Goal: Contribute content: Add original content to the website for others to see

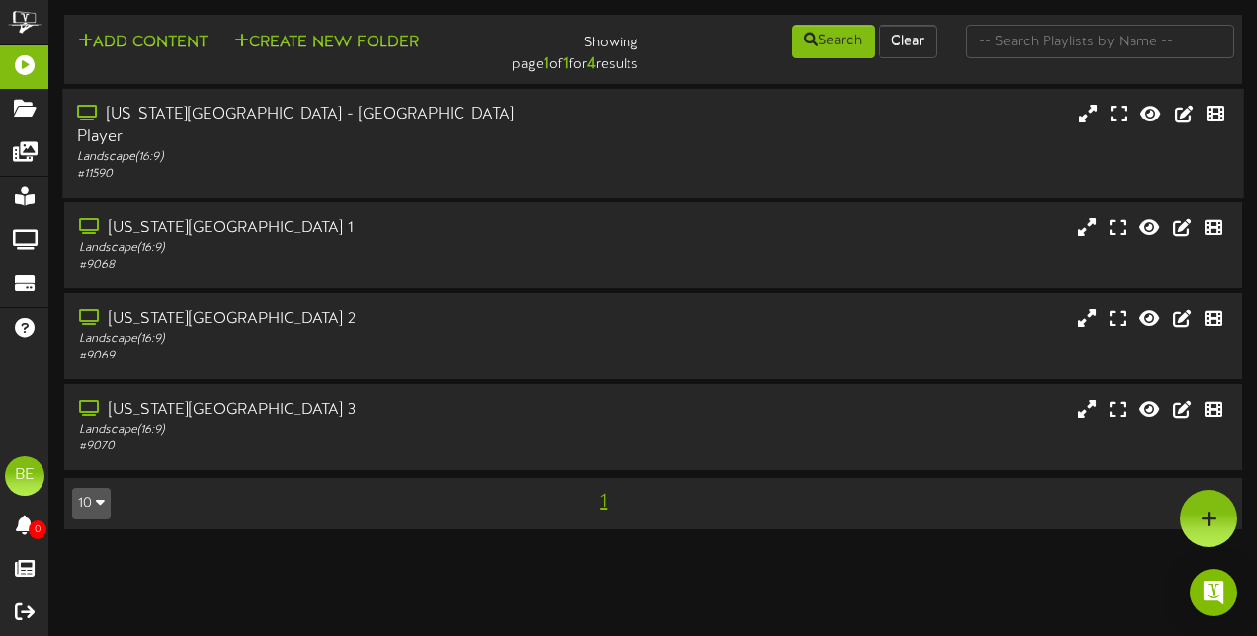
click at [237, 122] on div "[US_STATE][GEOGRAPHIC_DATA] - [GEOGRAPHIC_DATA] Player" at bounding box center [308, 126] width 462 height 45
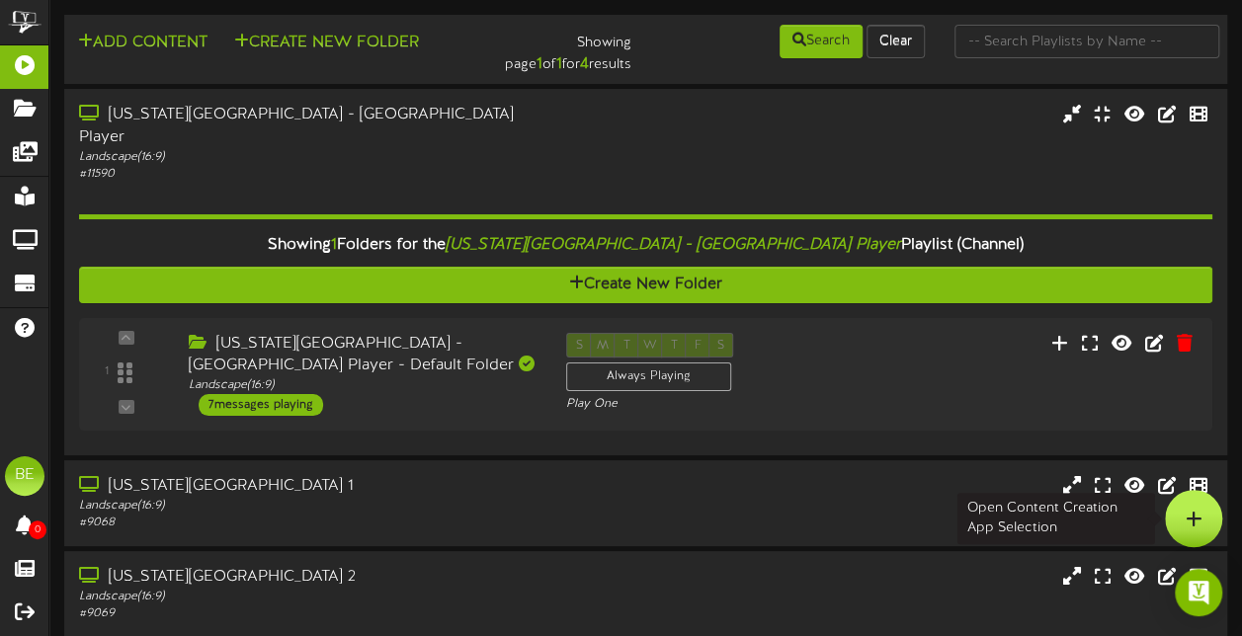
click at [1201, 516] on div at bounding box center [1193, 518] width 57 height 57
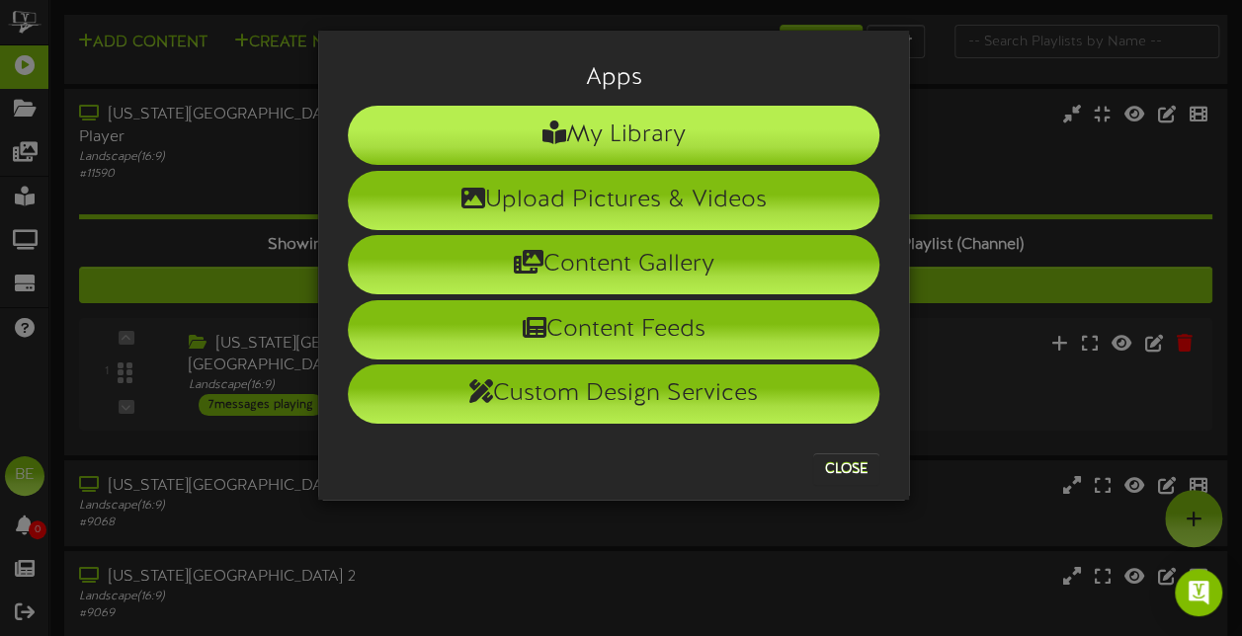
click at [623, 139] on li "My Library" at bounding box center [614, 135] width 532 height 59
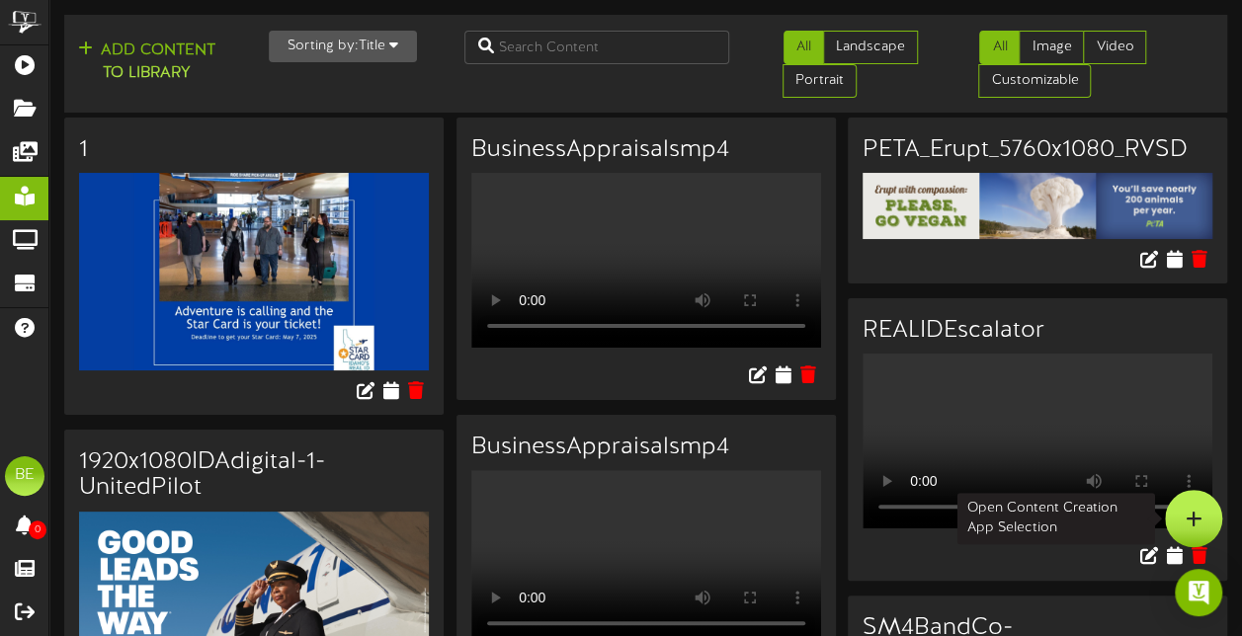
click at [1206, 504] on div at bounding box center [1193, 518] width 57 height 57
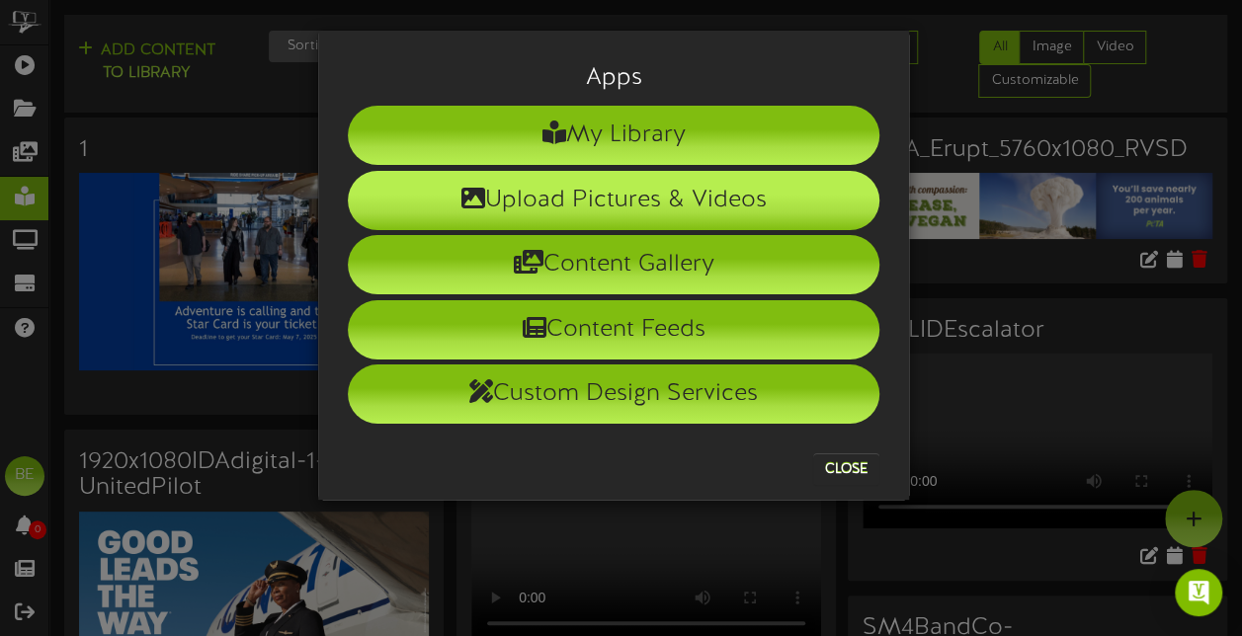
click at [730, 192] on li "Upload Pictures & Videos" at bounding box center [614, 200] width 532 height 59
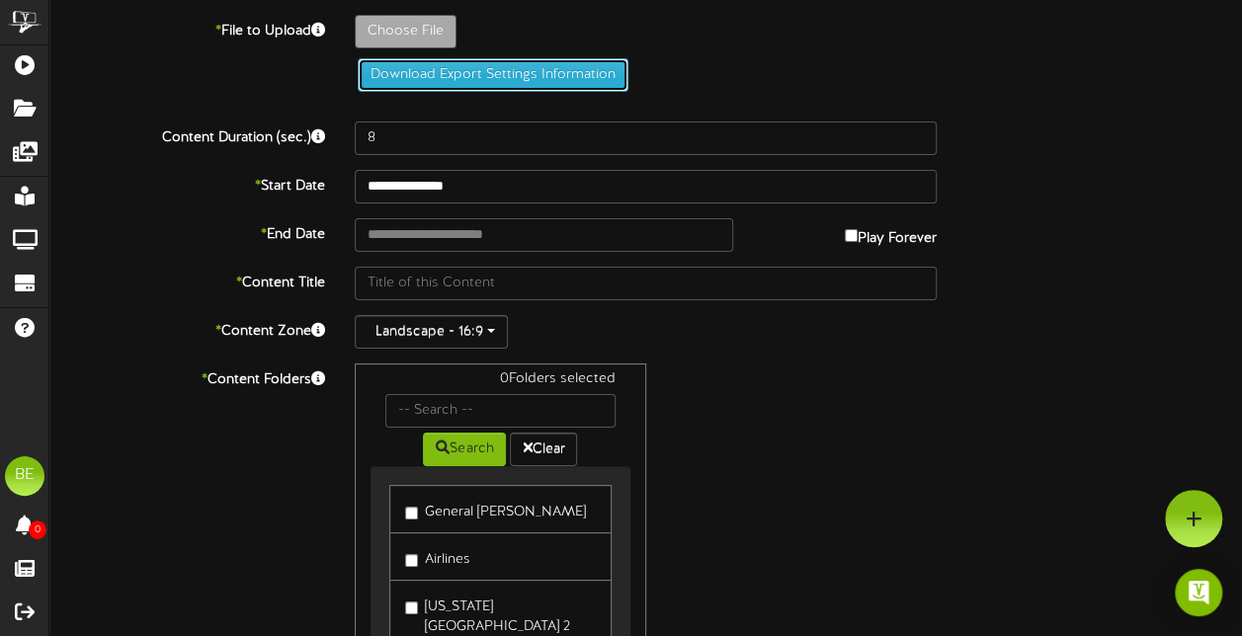
click at [523, 78] on button "Download Export Settings Information" at bounding box center [493, 75] width 271 height 34
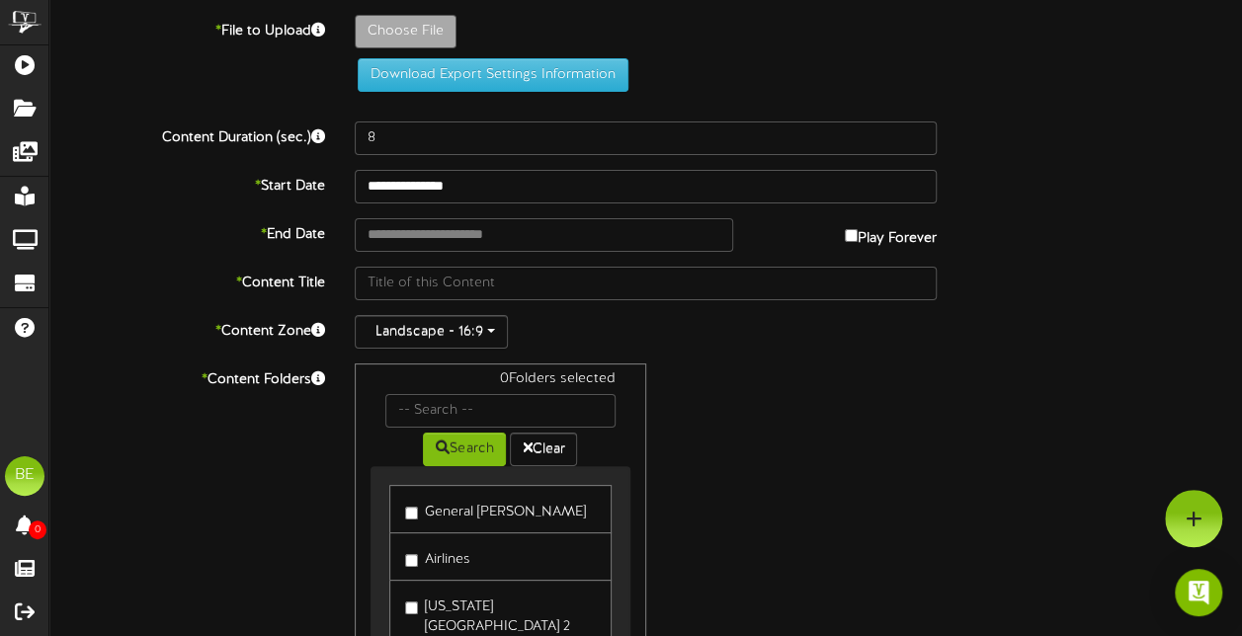
click at [426, 47] on label "Choose File" at bounding box center [406, 32] width 102 height 34
type input "**********"
type input "IBC2407-IdahoFallsMonitors_FNL-Copy"
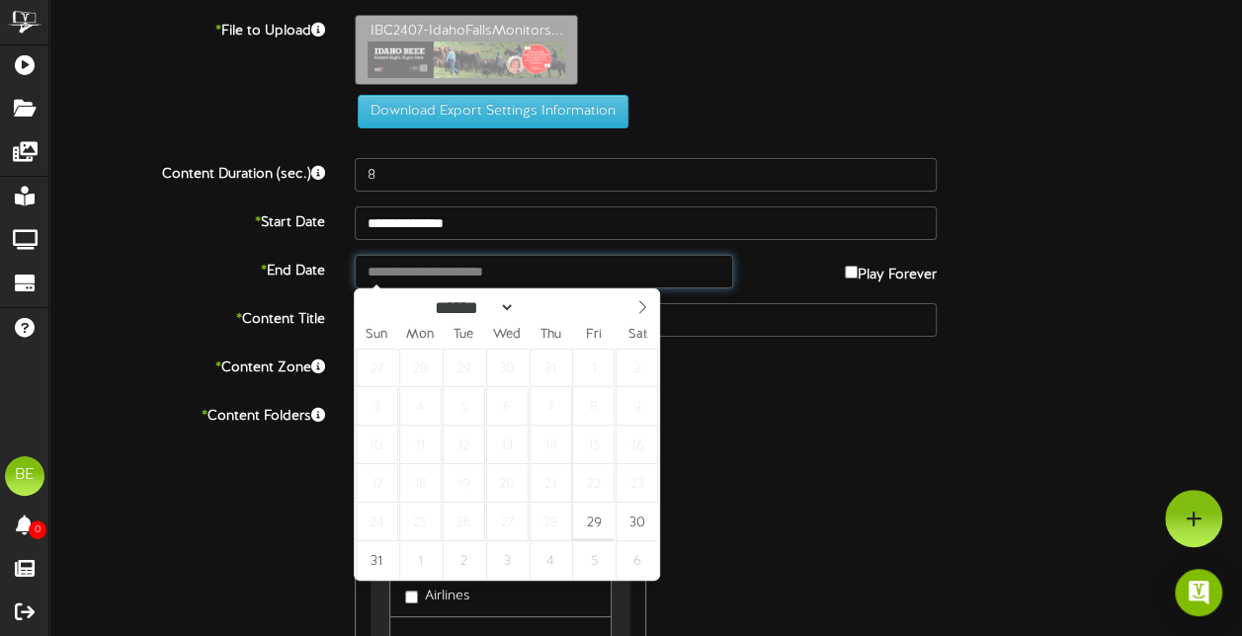
click at [376, 275] on input "text" at bounding box center [543, 272] width 377 height 34
type input "**********"
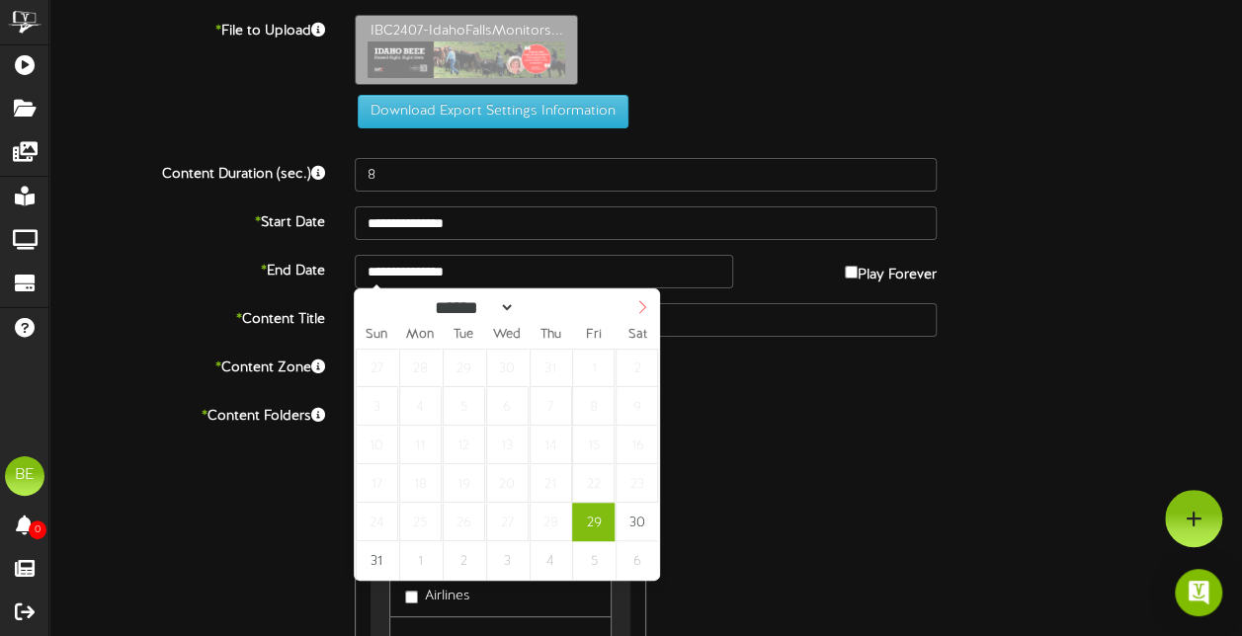
click at [638, 308] on icon at bounding box center [642, 307] width 14 height 14
select select "**"
click at [638, 308] on icon at bounding box center [642, 307] width 14 height 14
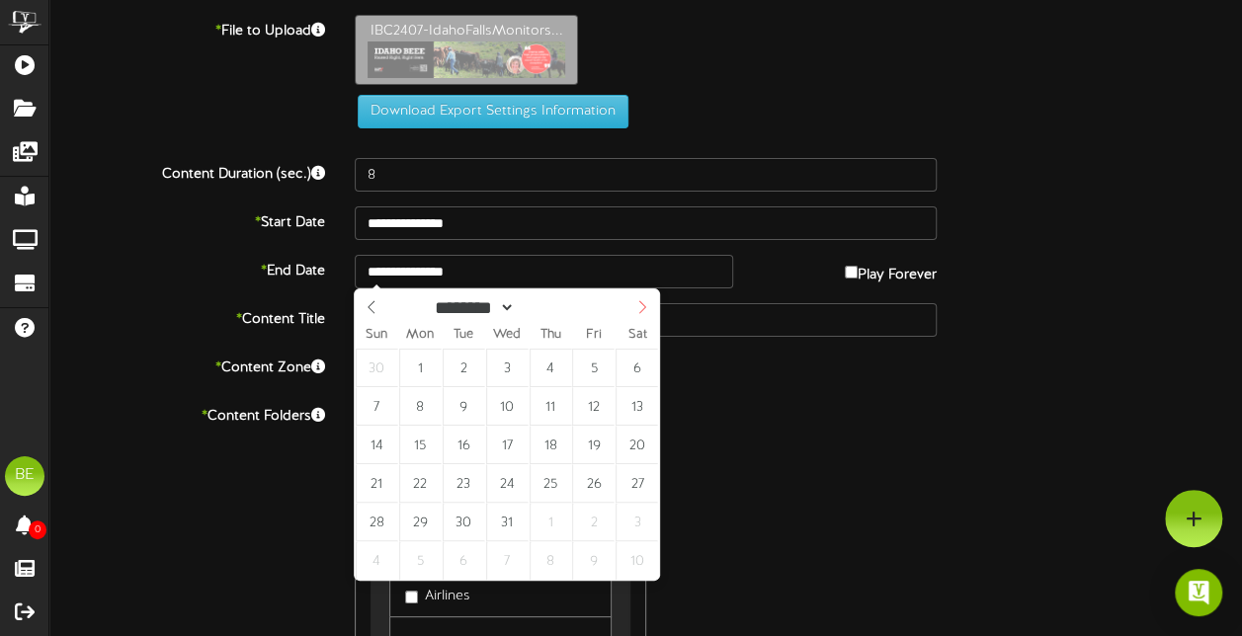
type input "****"
click at [638, 308] on icon at bounding box center [642, 307] width 14 height 14
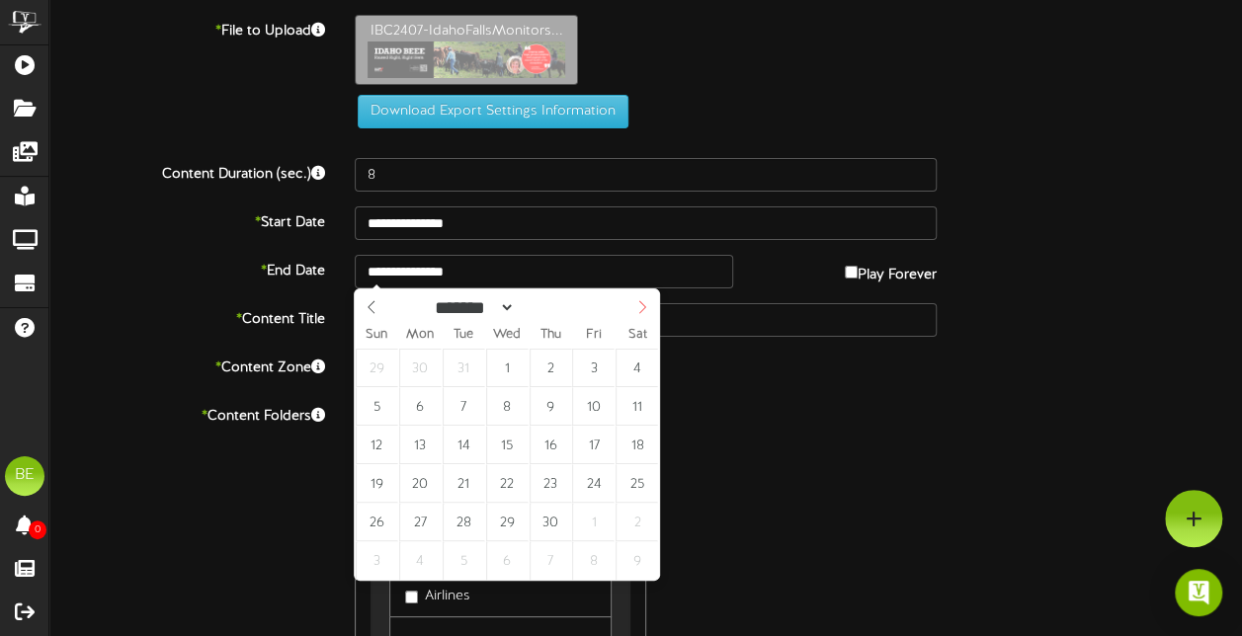
click at [638, 308] on icon at bounding box center [642, 307] width 14 height 14
select select "*"
click at [638, 308] on icon at bounding box center [642, 307] width 14 height 14
type input "**********"
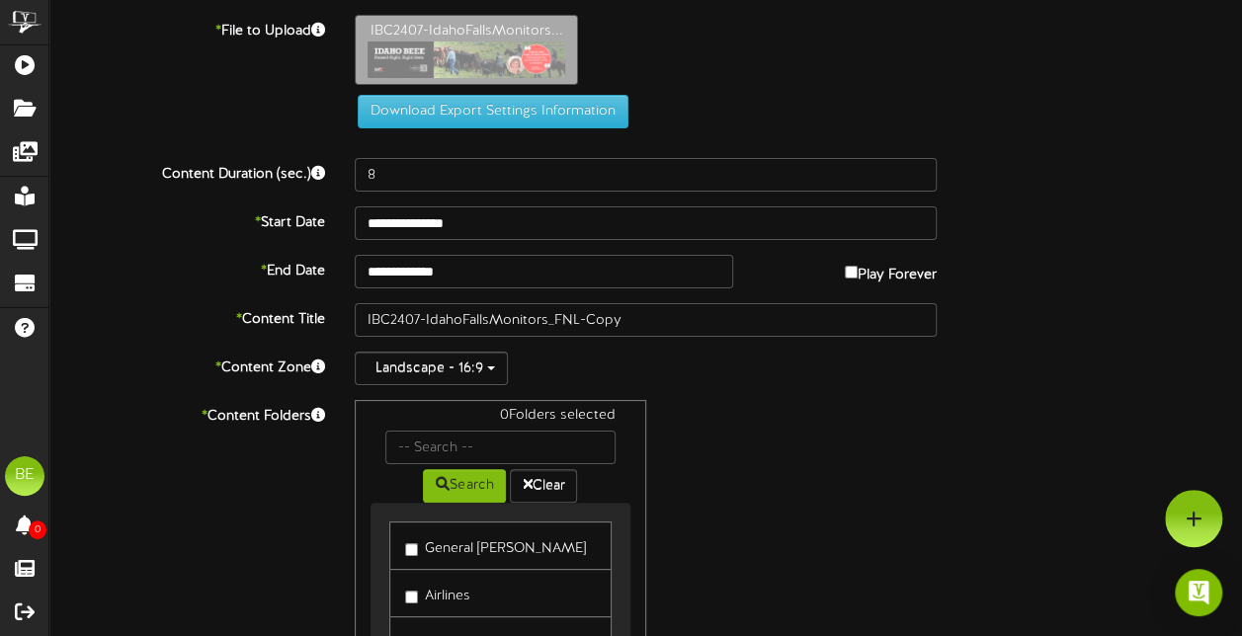
click at [1231, 285] on div "**********" at bounding box center [646, 272] width 1222 height 34
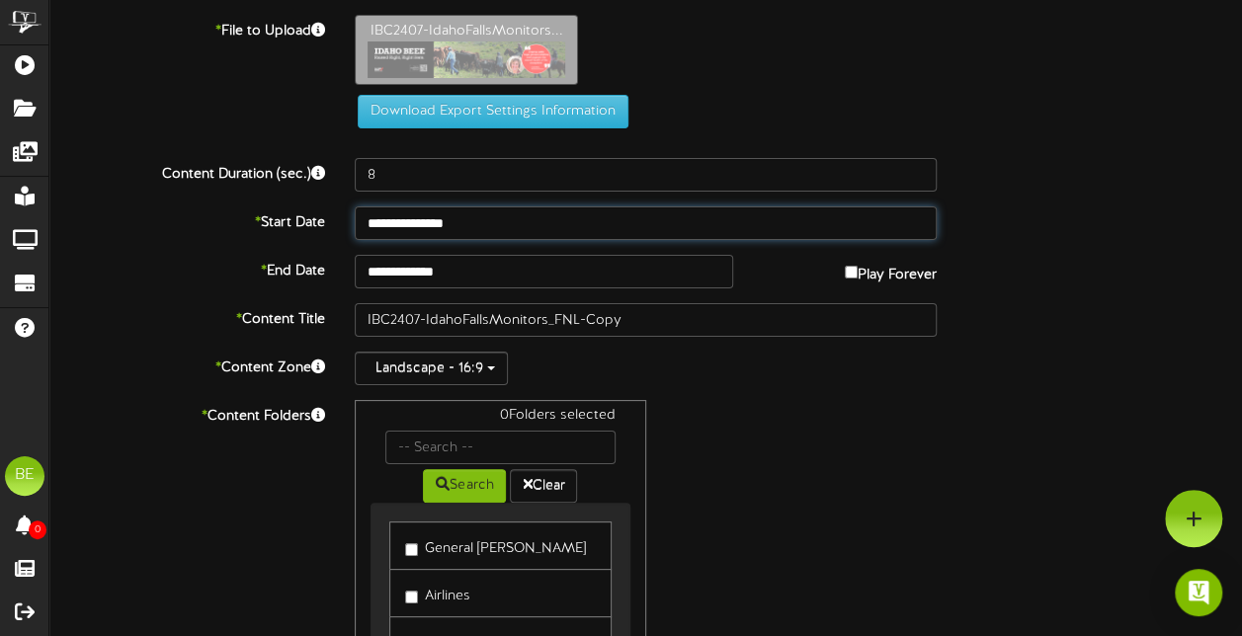
click at [471, 213] on input "**********" at bounding box center [646, 223] width 582 height 34
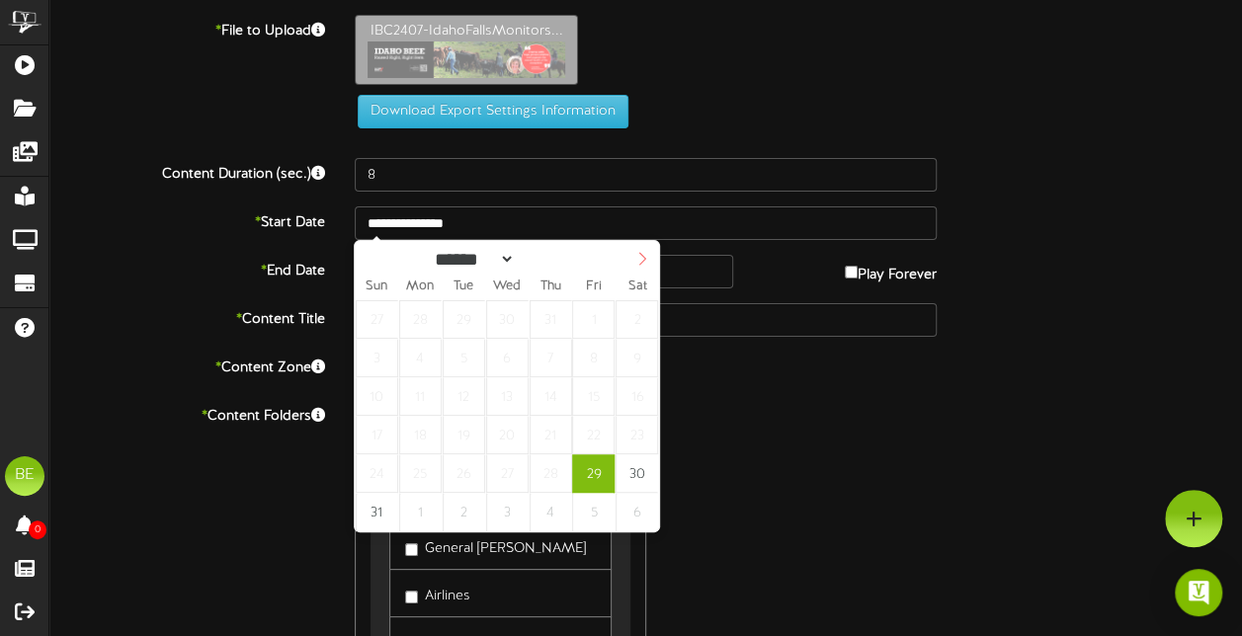
select select "*"
click at [642, 265] on icon at bounding box center [642, 259] width 14 height 14
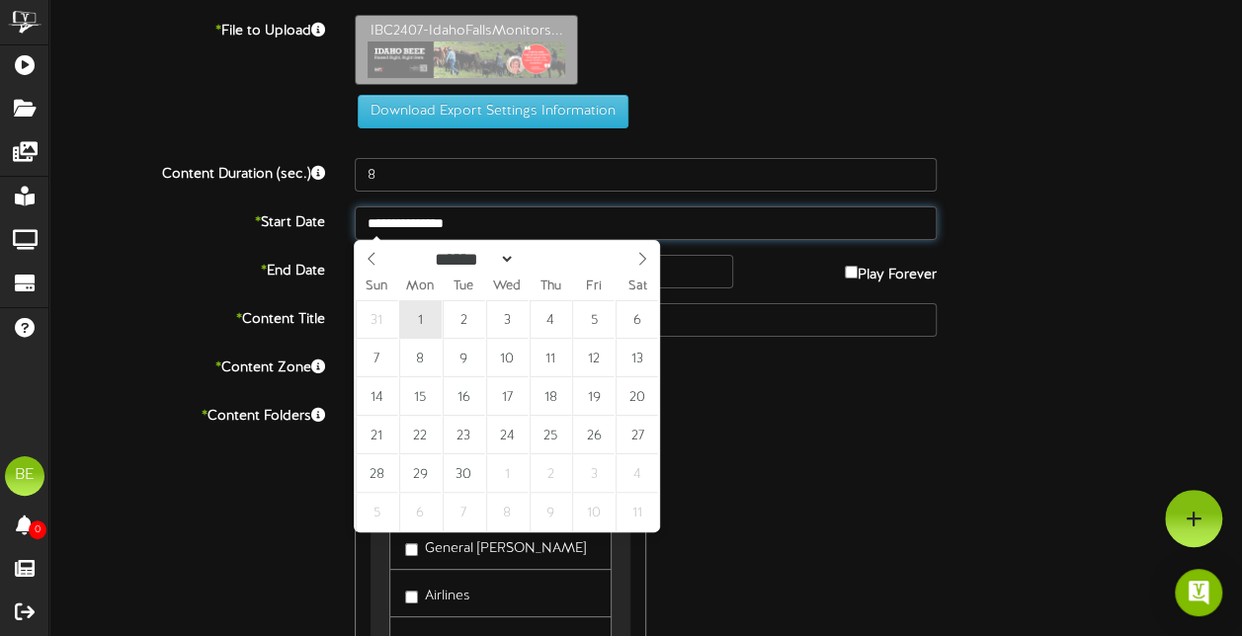
type input "**********"
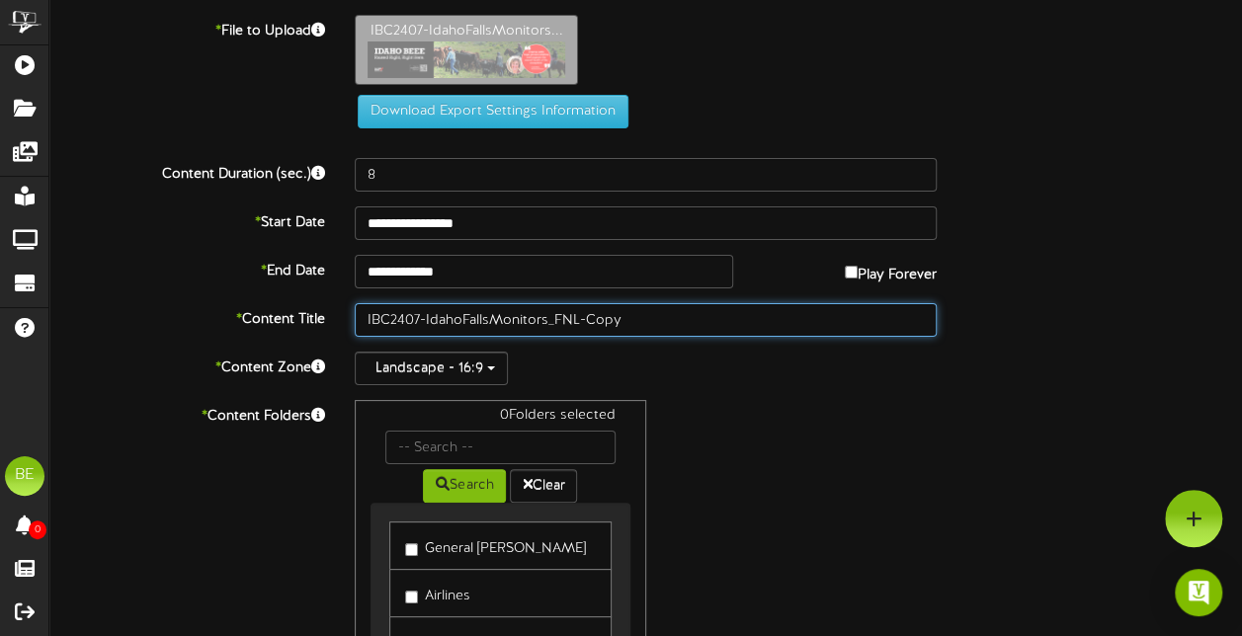
click at [676, 322] on input "IBC2407-IdahoFallsMonitors_FNL-Copy" at bounding box center [646, 320] width 582 height 34
type input "IBC2407-IdahoFallsMonitors_FNL"
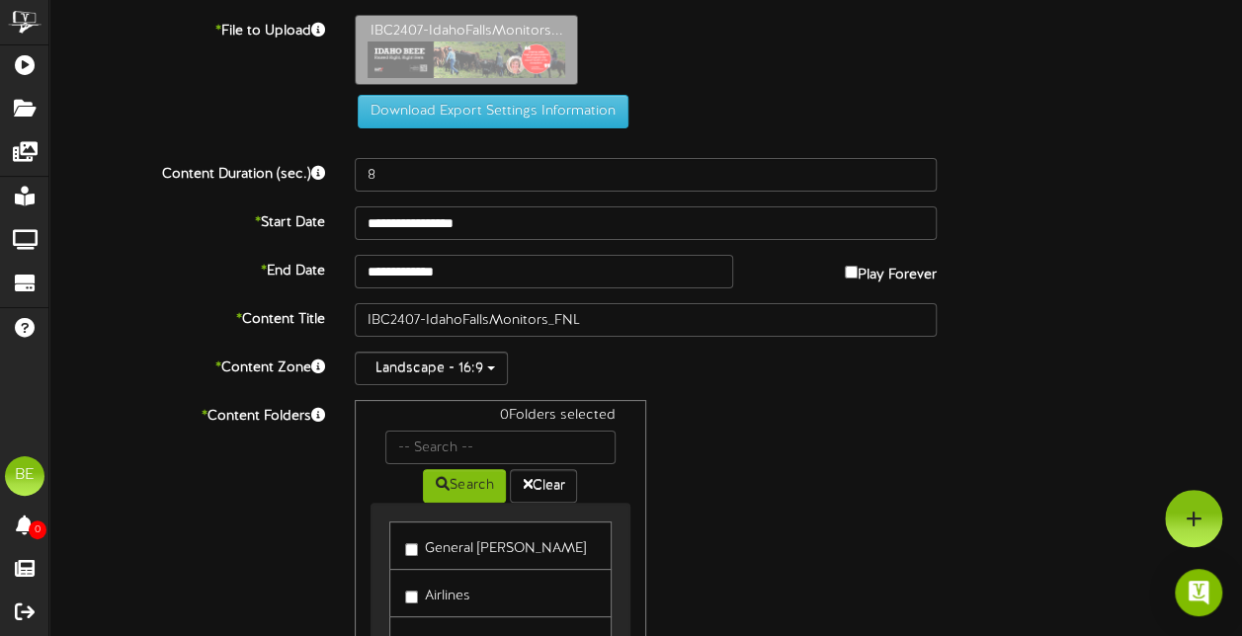
click at [931, 368] on div "Landscape - 16:9" at bounding box center [646, 369] width 582 height 34
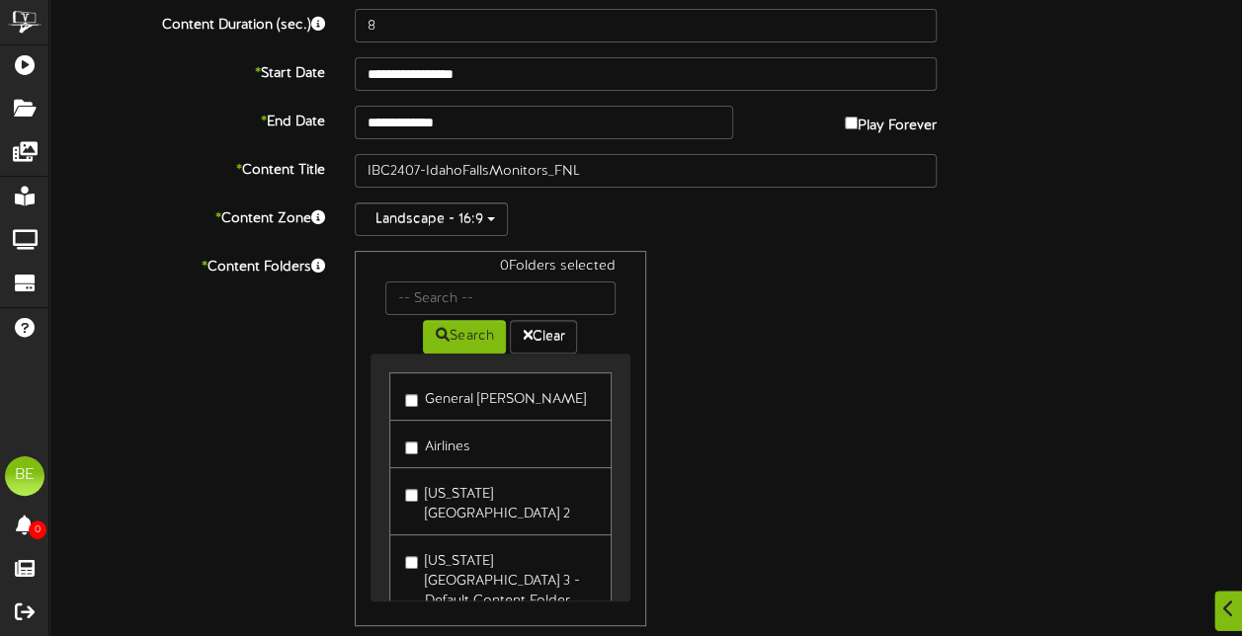
scroll to position [179, 0]
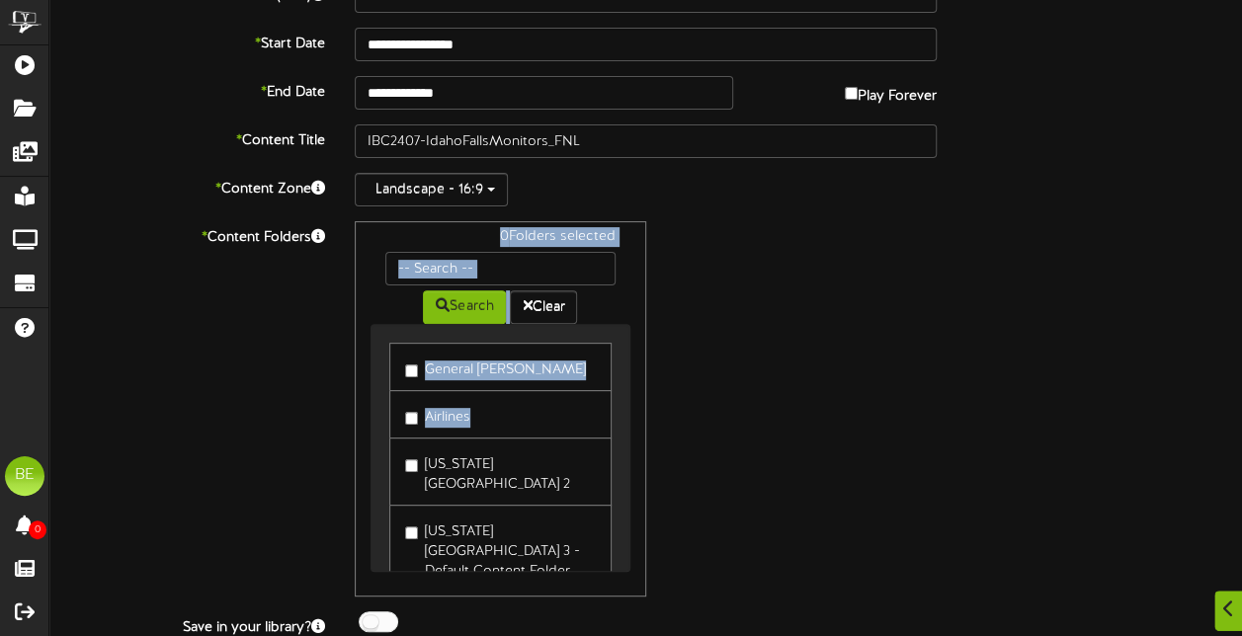
drag, startPoint x: 630, startPoint y: 401, endPoint x: 628, endPoint y: 429, distance: 27.7
click at [628, 429] on div "0 Folders selected Search Clear General [PERSON_NAME] Airlines TSA" at bounding box center [500, 408] width 290 height 375
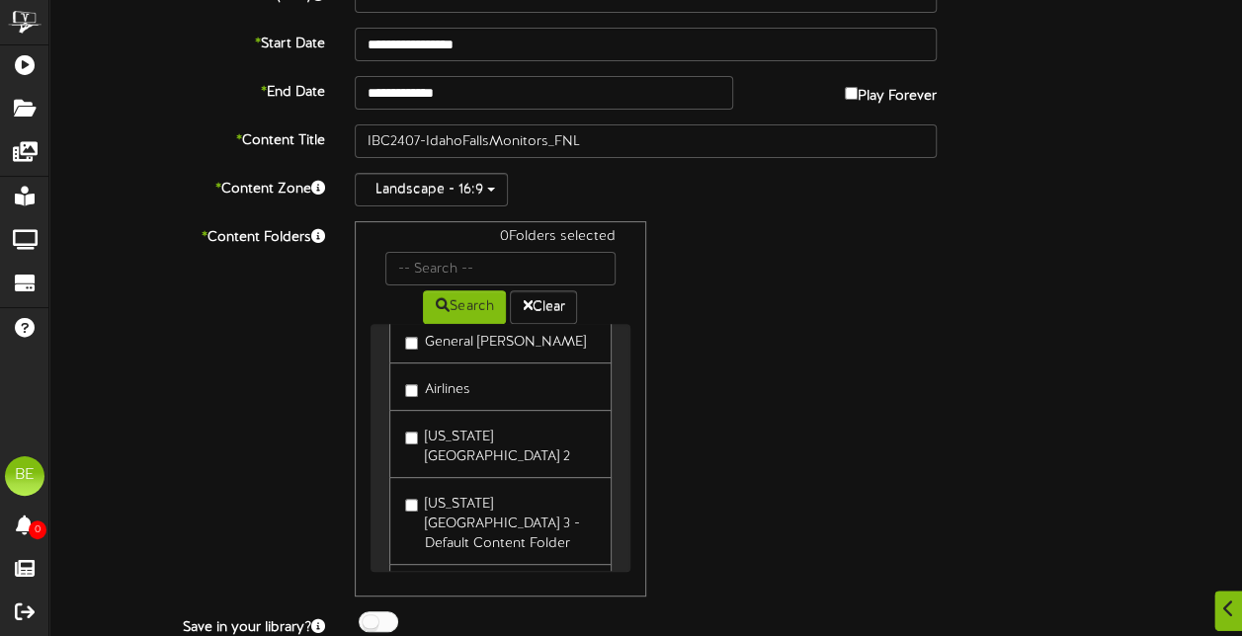
drag, startPoint x: 633, startPoint y: 443, endPoint x: 635, endPoint y: 491, distance: 48.4
click at [635, 491] on div "0 Folders selected Search Clear General [PERSON_NAME] Airlines TSA" at bounding box center [500, 408] width 290 height 375
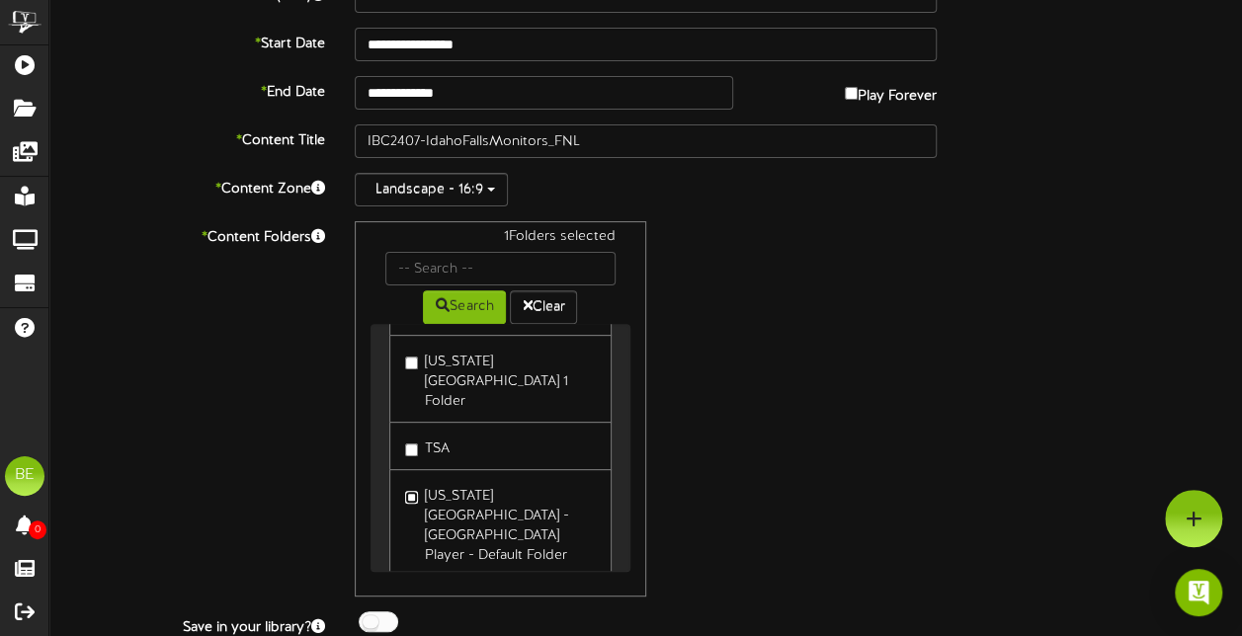
scroll to position [0, 0]
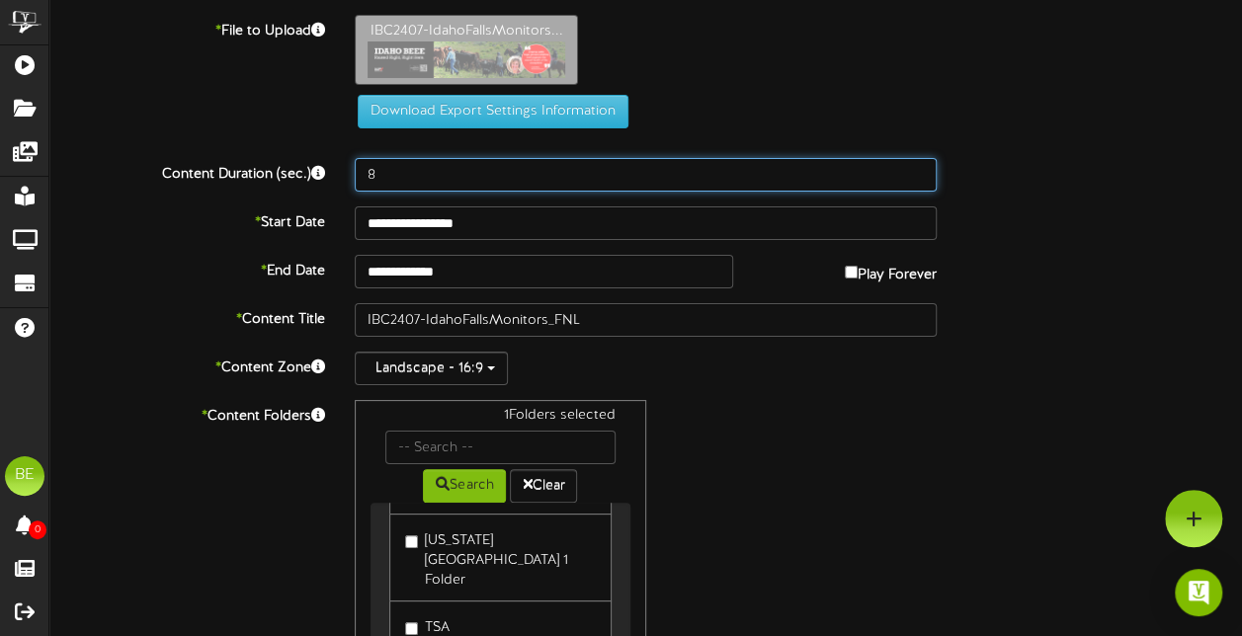
click at [660, 174] on input "8" at bounding box center [646, 175] width 582 height 34
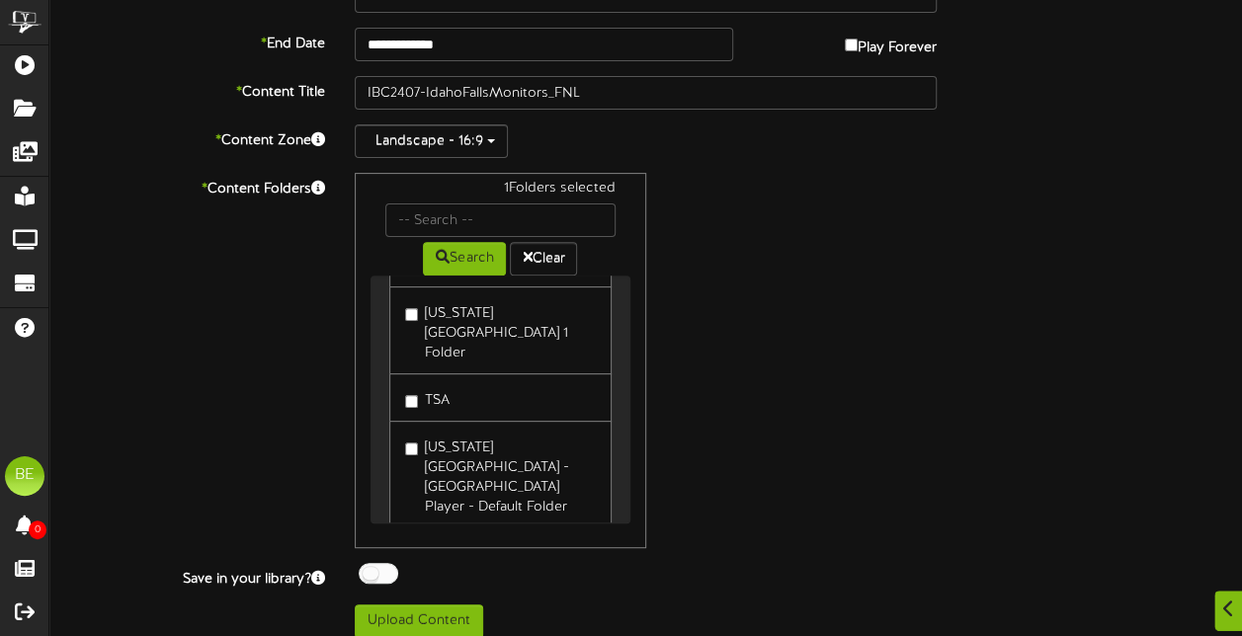
scroll to position [240, 0]
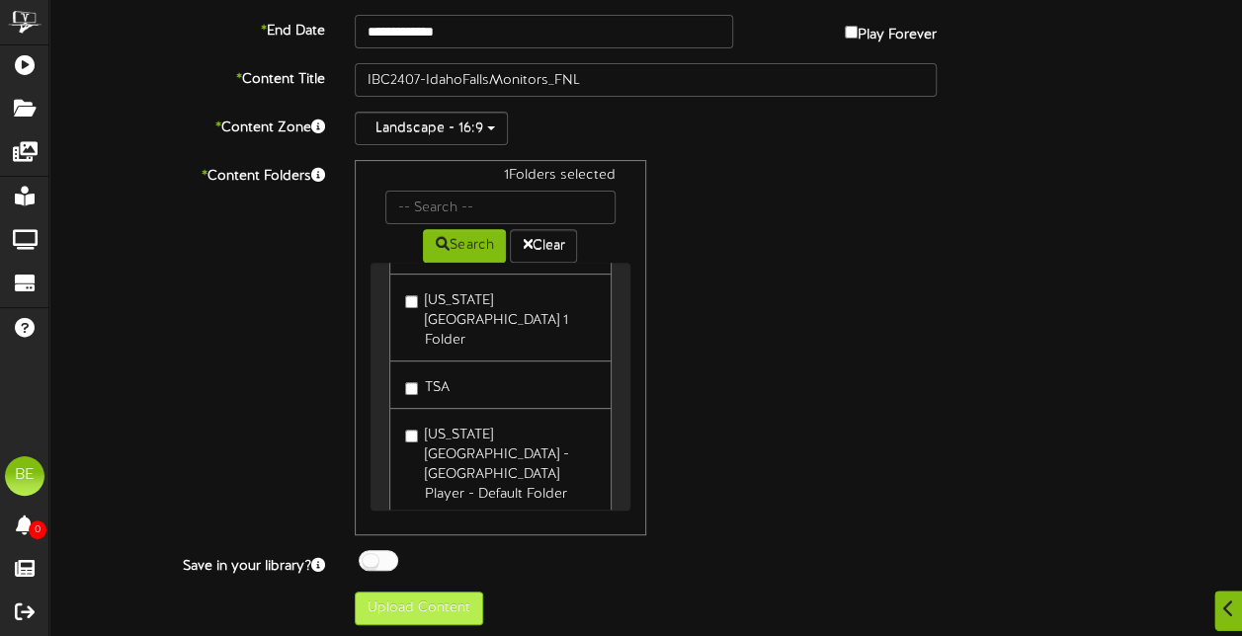
type input "30"
click at [423, 601] on button "Upload Content" at bounding box center [419, 609] width 128 height 34
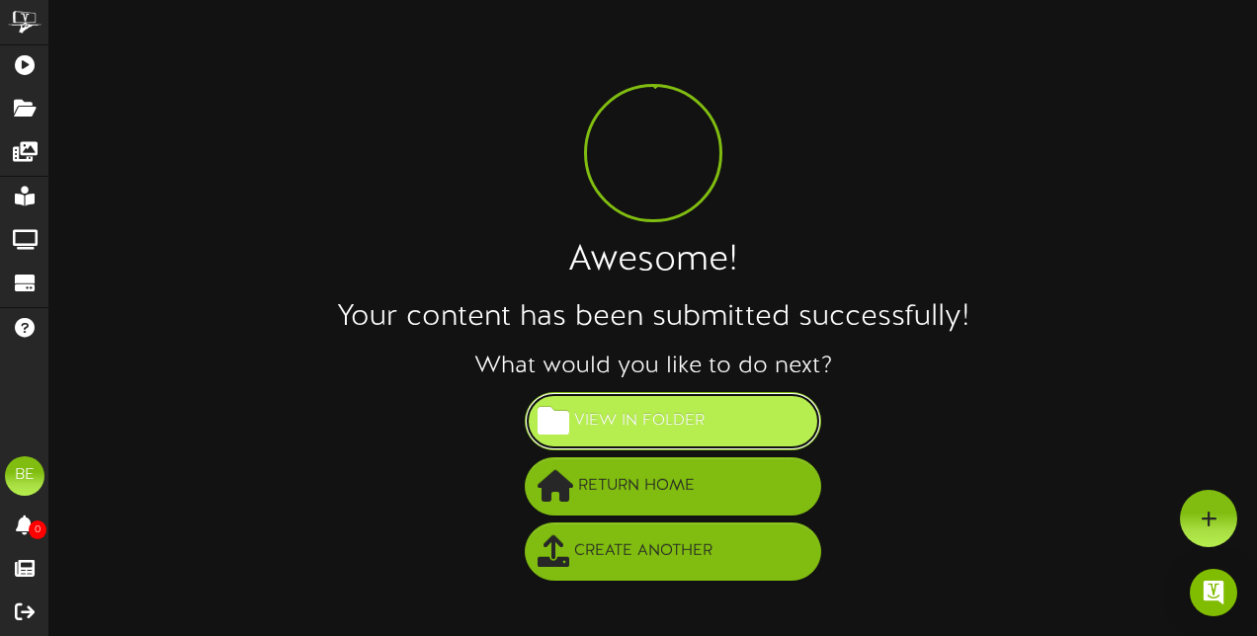
click at [609, 406] on span "View in Folder" at bounding box center [639, 421] width 140 height 33
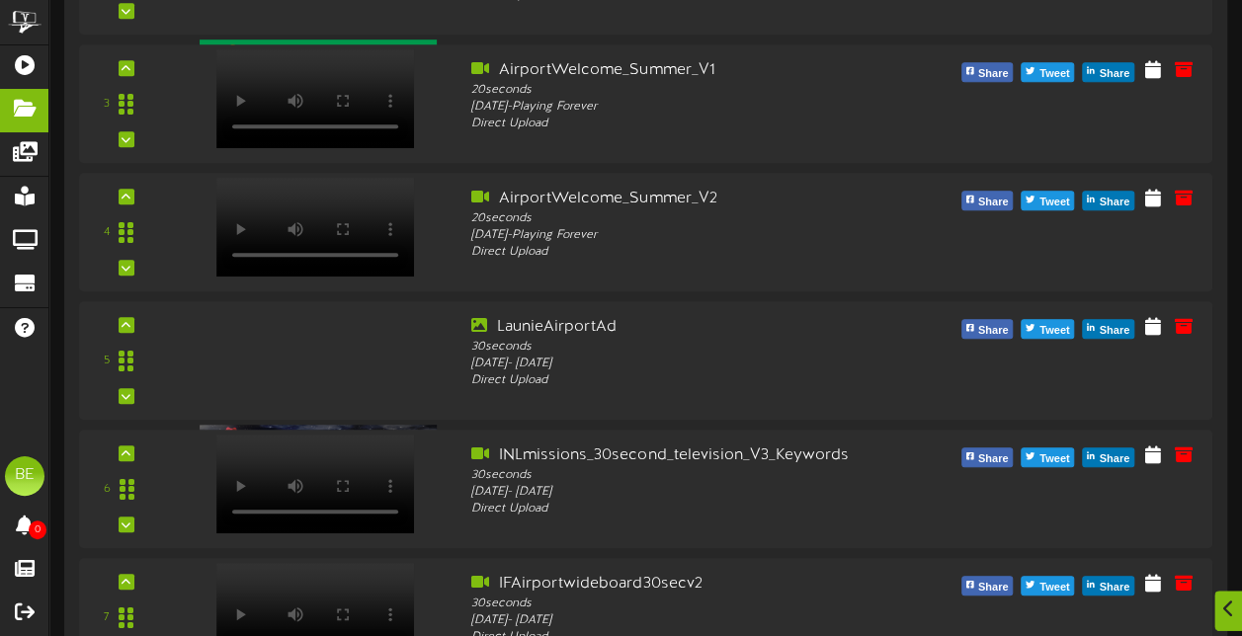
scroll to position [736, 0]
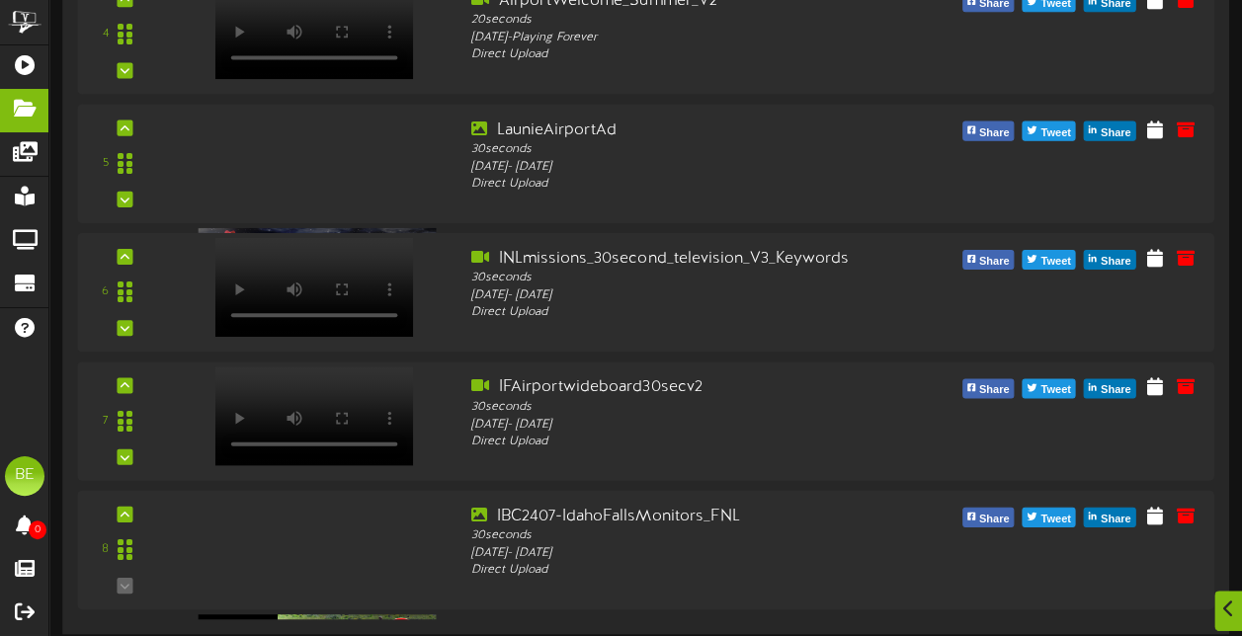
click at [437, 615] on div "Showing 8 Messages for the [US_STATE][GEOGRAPHIC_DATA] - [GEOGRAPHIC_DATA] Play…" at bounding box center [645, 42] width 1136 height 1154
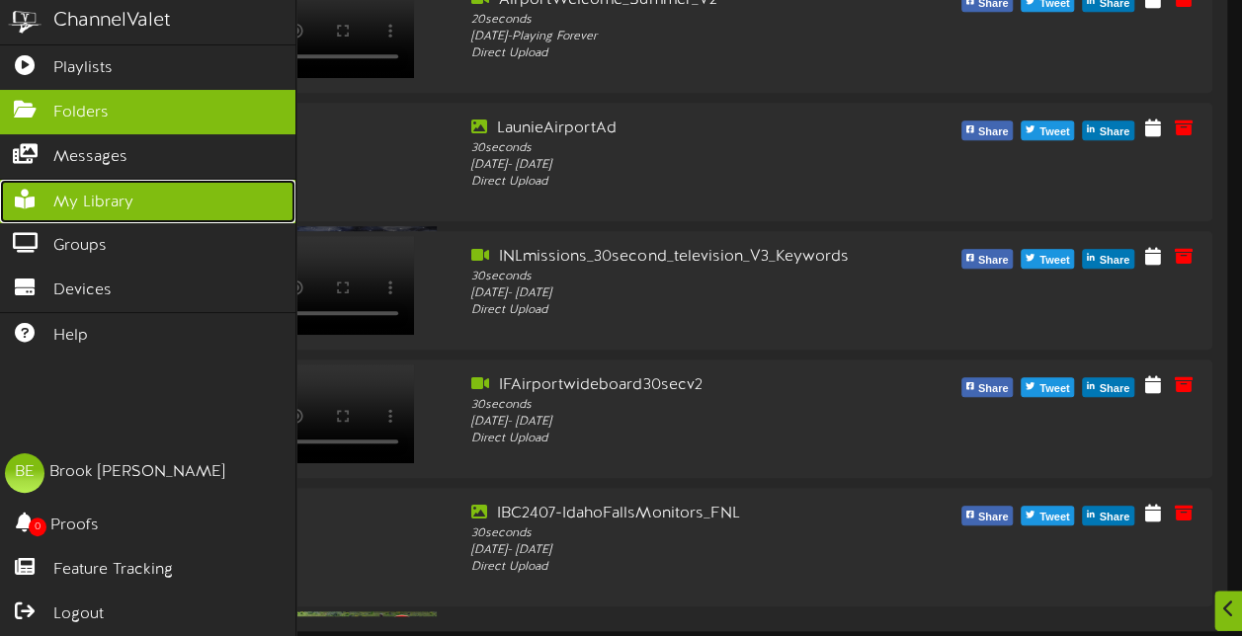
click at [95, 192] on span "My Library" at bounding box center [93, 203] width 80 height 23
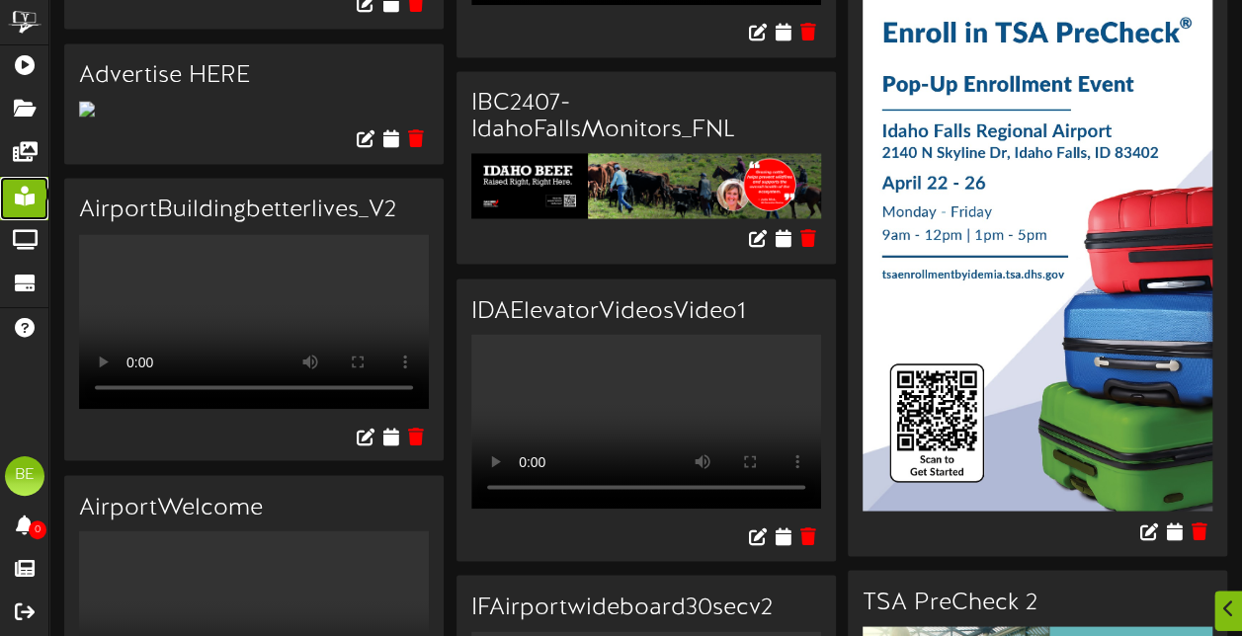
scroll to position [1837, 0]
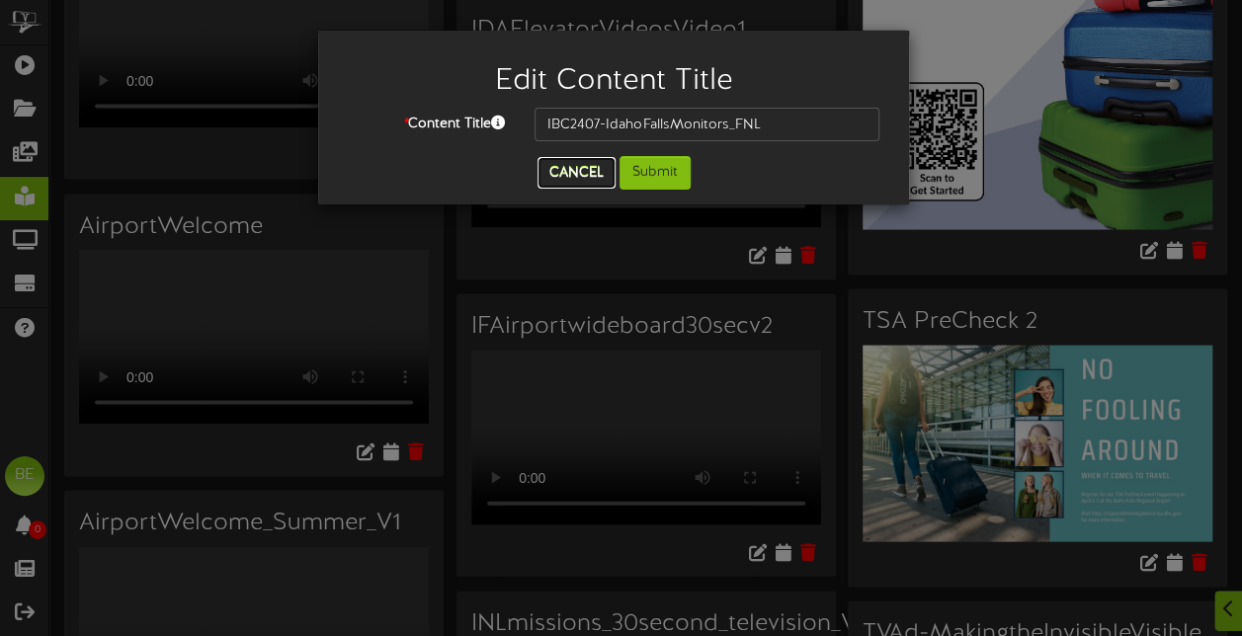
click at [582, 161] on button "Cancel" at bounding box center [576, 173] width 78 height 32
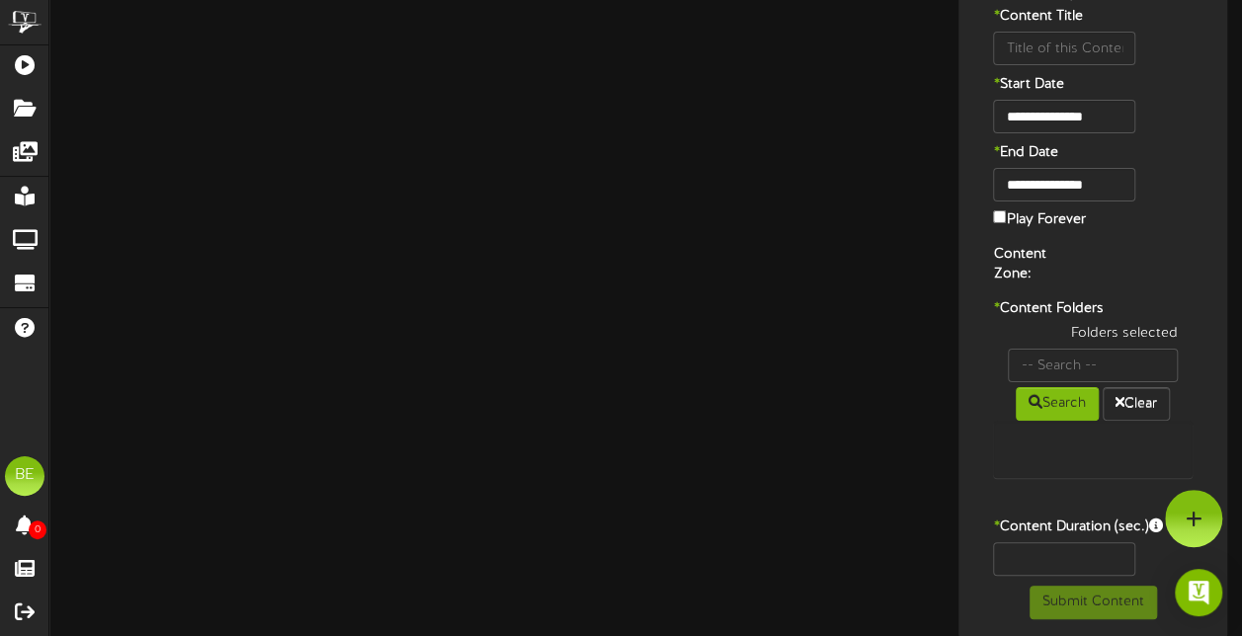
type input "IBC2407-IdahoFallsMonitors_FNL"
type input "8"
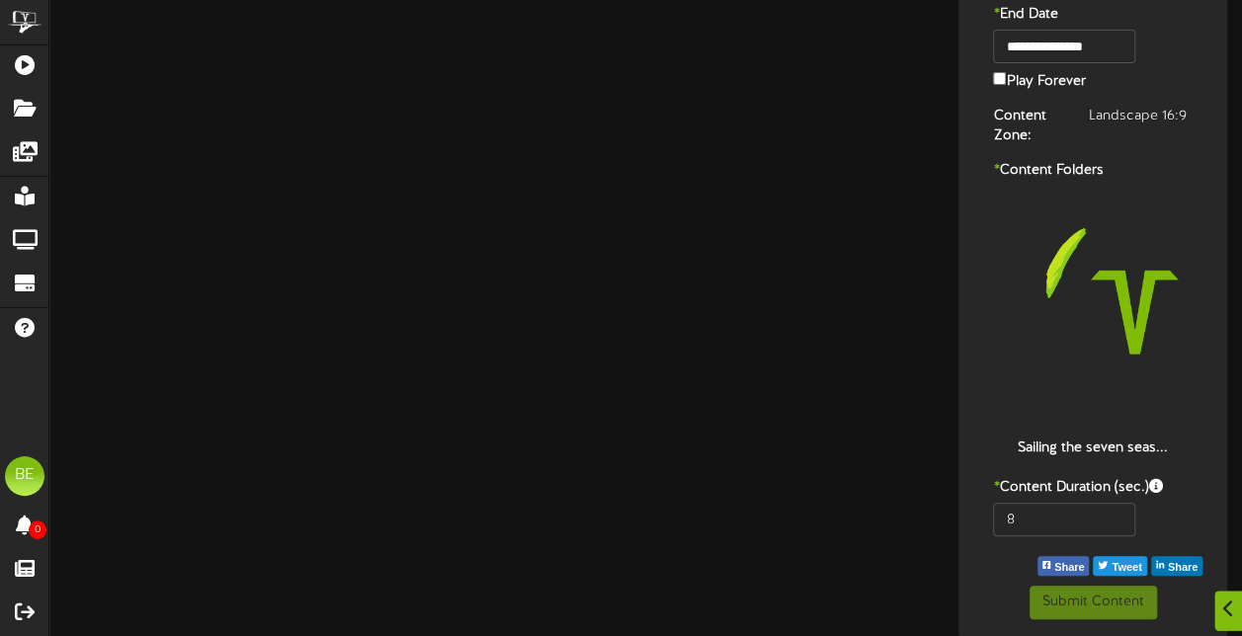
scroll to position [277, 0]
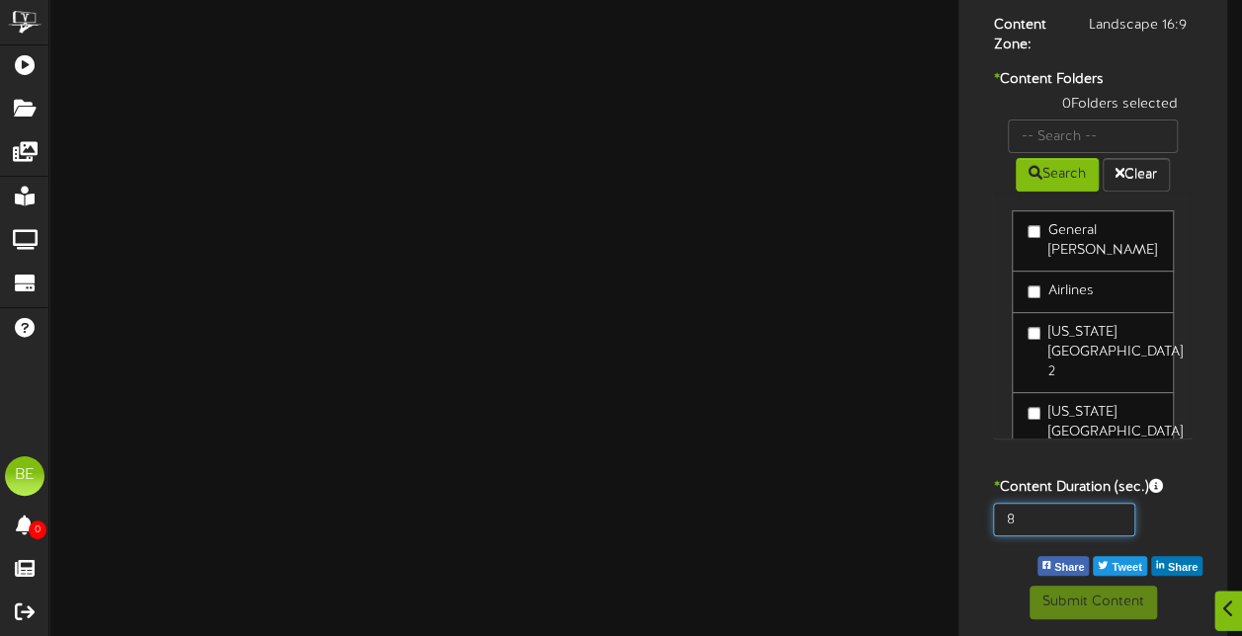
click at [1049, 507] on input "8" at bounding box center [1064, 520] width 142 height 34
type input "20"
drag, startPoint x: 1192, startPoint y: 255, endPoint x: 1195, endPoint y: 318, distance: 63.3
click at [1195, 318] on div "0 Folders selected Search Clear General [PERSON_NAME] Airlines TSA" at bounding box center [1092, 277] width 229 height 364
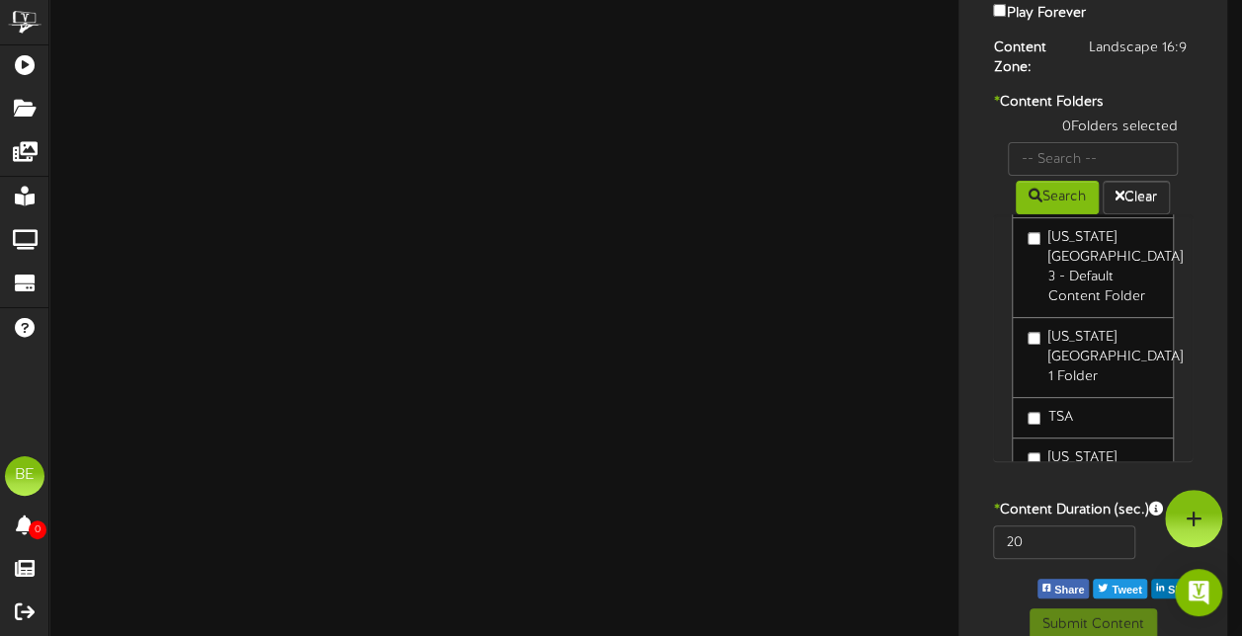
scroll to position [290, 0]
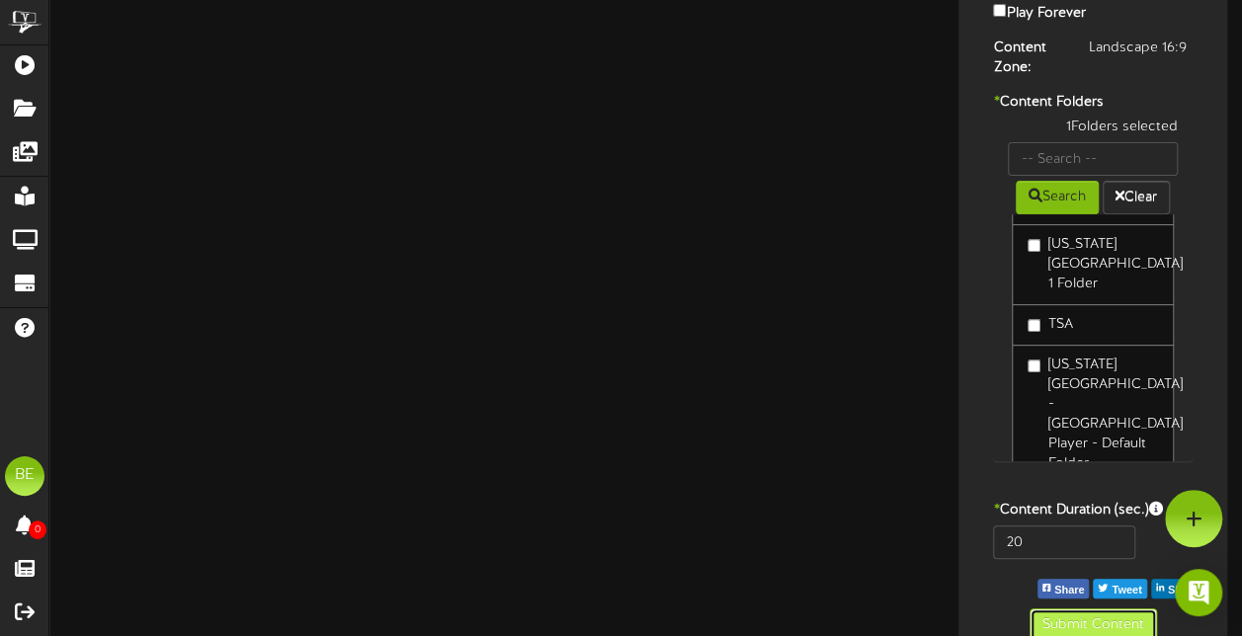
click at [1057, 624] on button "Submit Content" at bounding box center [1092, 626] width 127 height 34
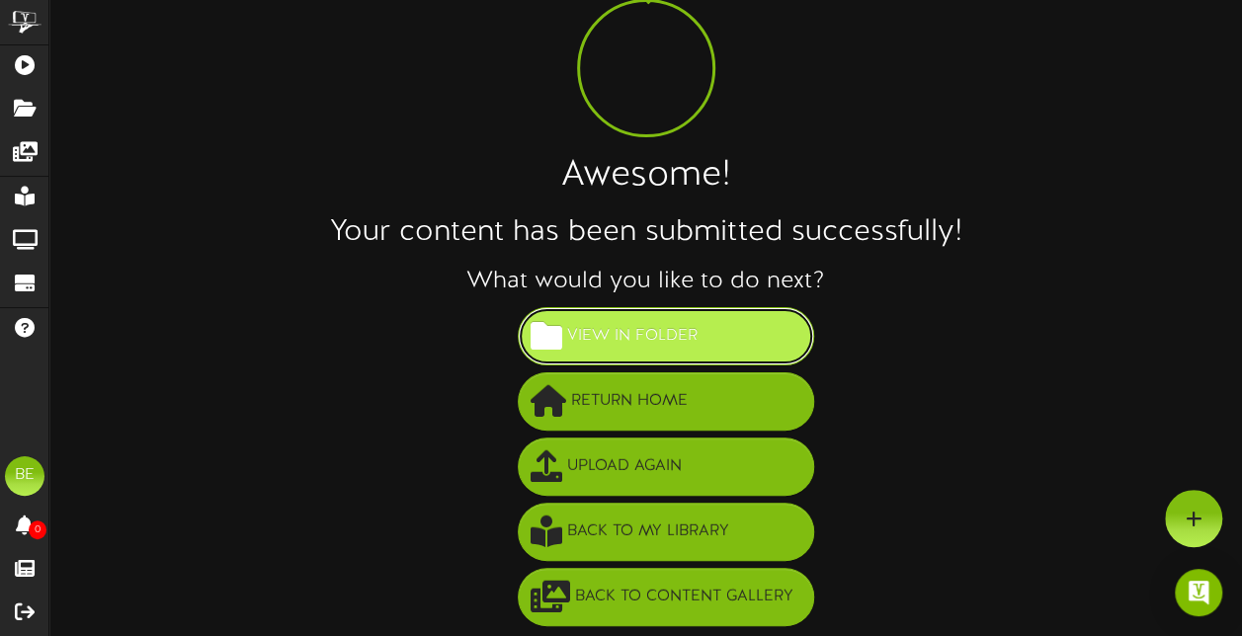
click at [680, 338] on span "View in Folder" at bounding box center [632, 336] width 140 height 33
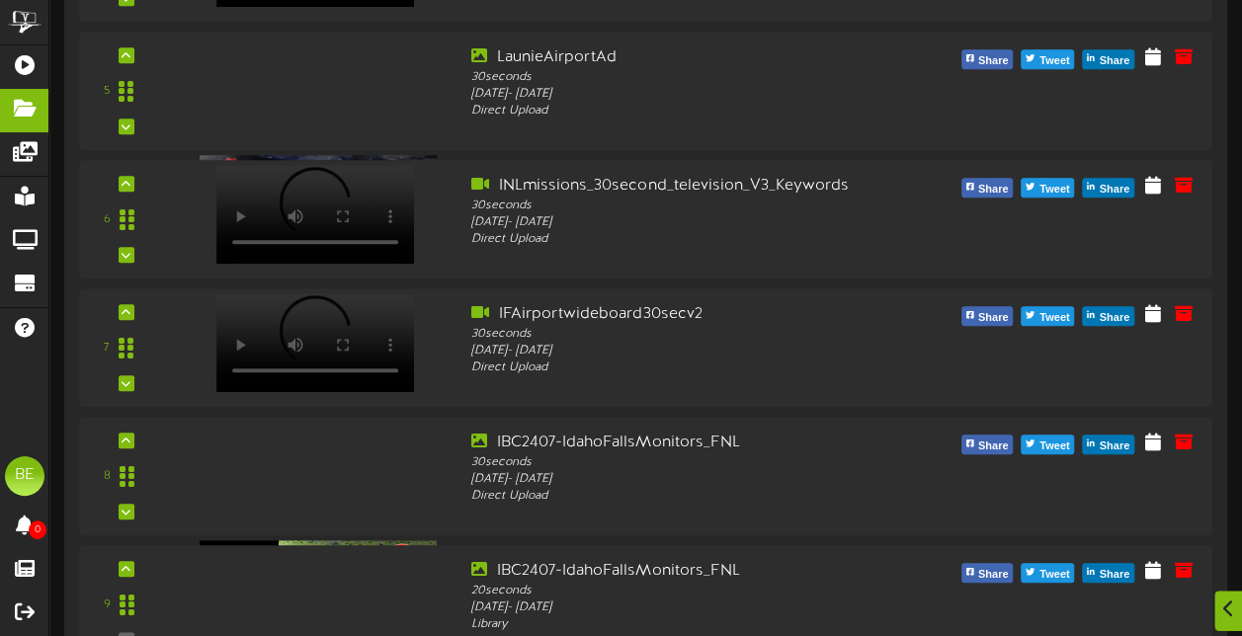
scroll to position [864, 0]
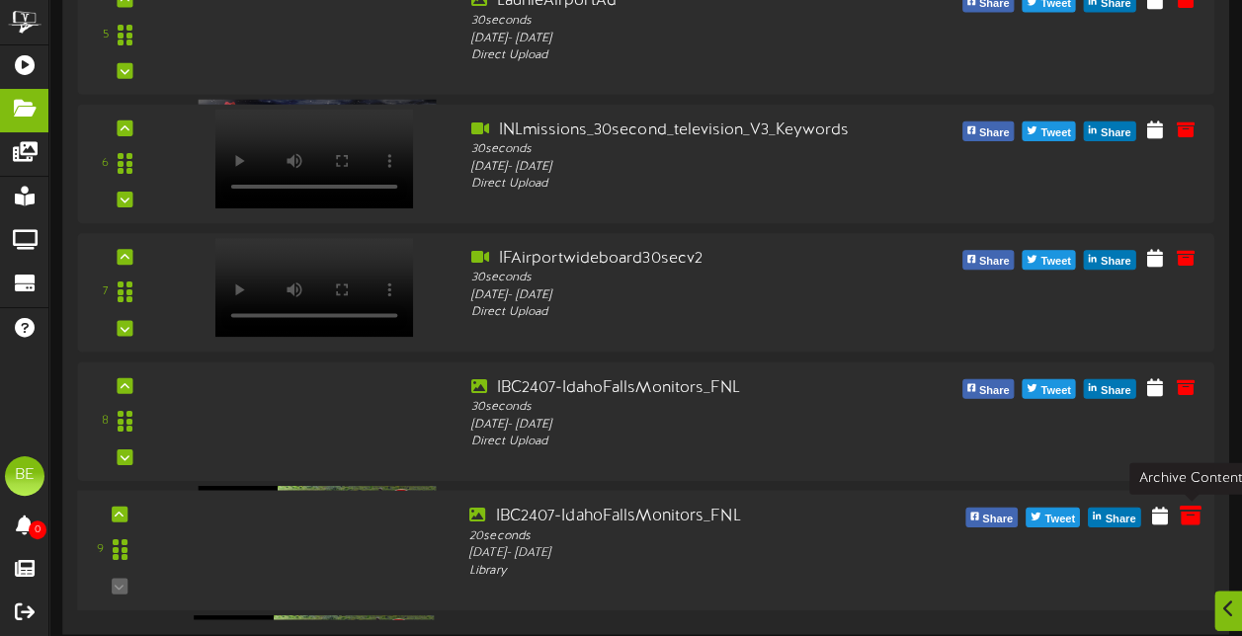
click at [1197, 526] on button at bounding box center [1191, 517] width 34 height 31
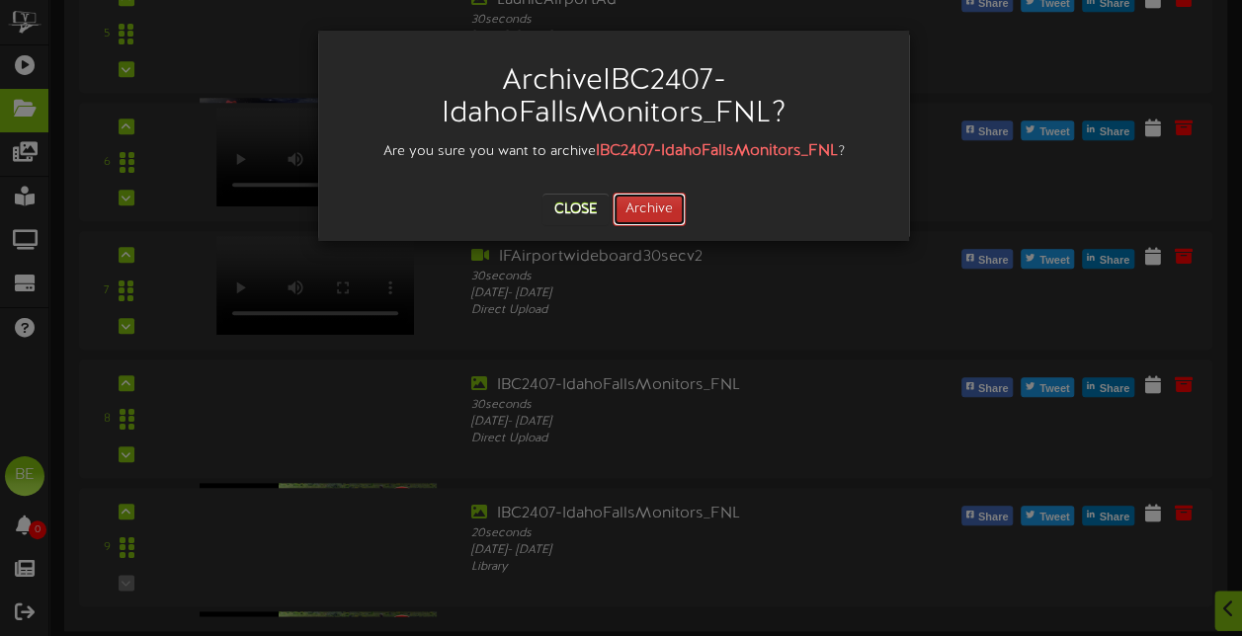
click at [681, 202] on button "Archive" at bounding box center [649, 210] width 73 height 34
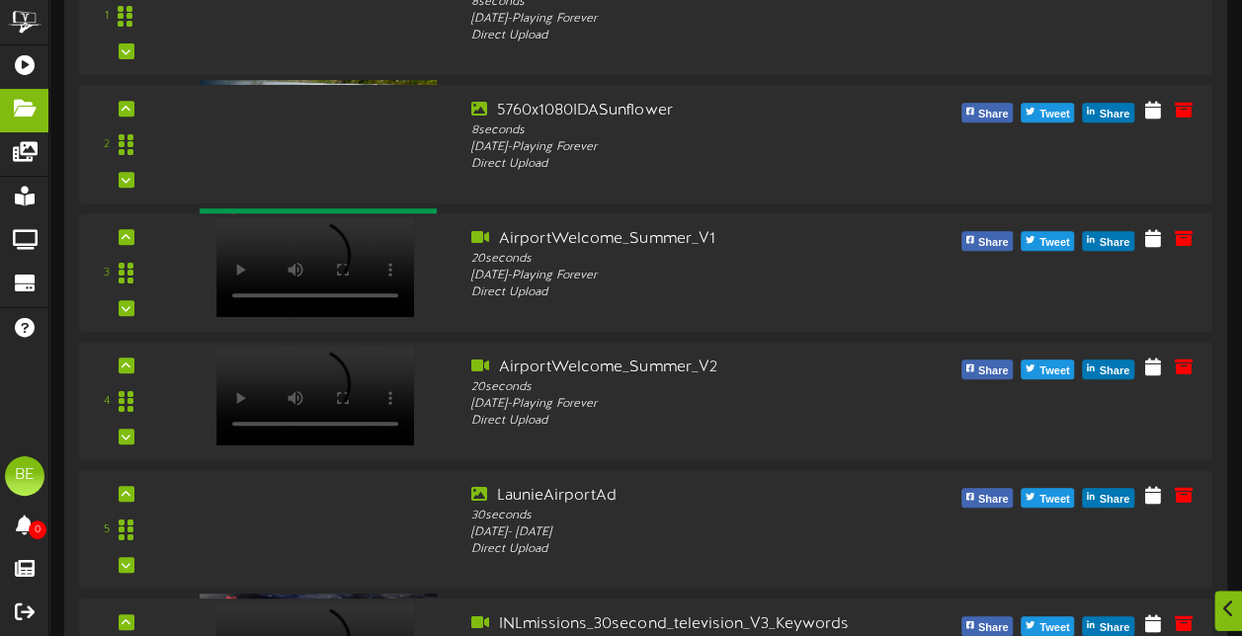
scroll to position [736, 0]
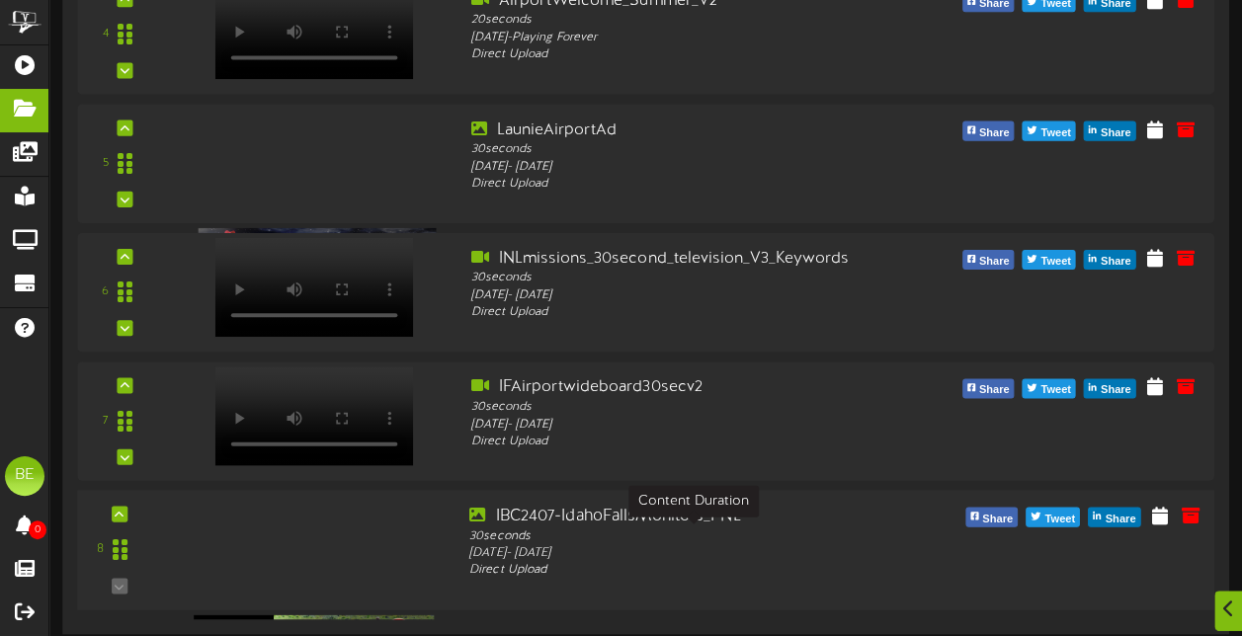
click at [662, 533] on div "30 seconds" at bounding box center [693, 536] width 449 height 17
click at [1171, 519] on button at bounding box center [1160, 517] width 32 height 31
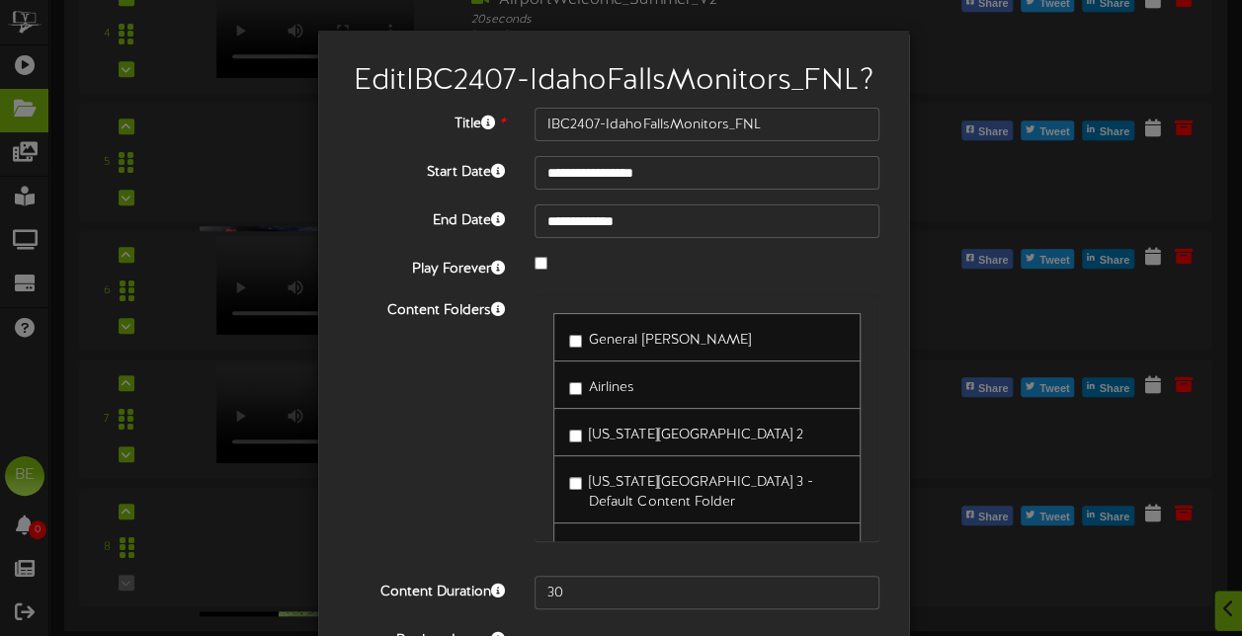
drag, startPoint x: 864, startPoint y: 346, endPoint x: 883, endPoint y: 437, distance: 92.8
click at [883, 437] on div "General [PERSON_NAME] Airlines [US_STATE][GEOGRAPHIC_DATA] 2 TSA" at bounding box center [707, 427] width 374 height 267
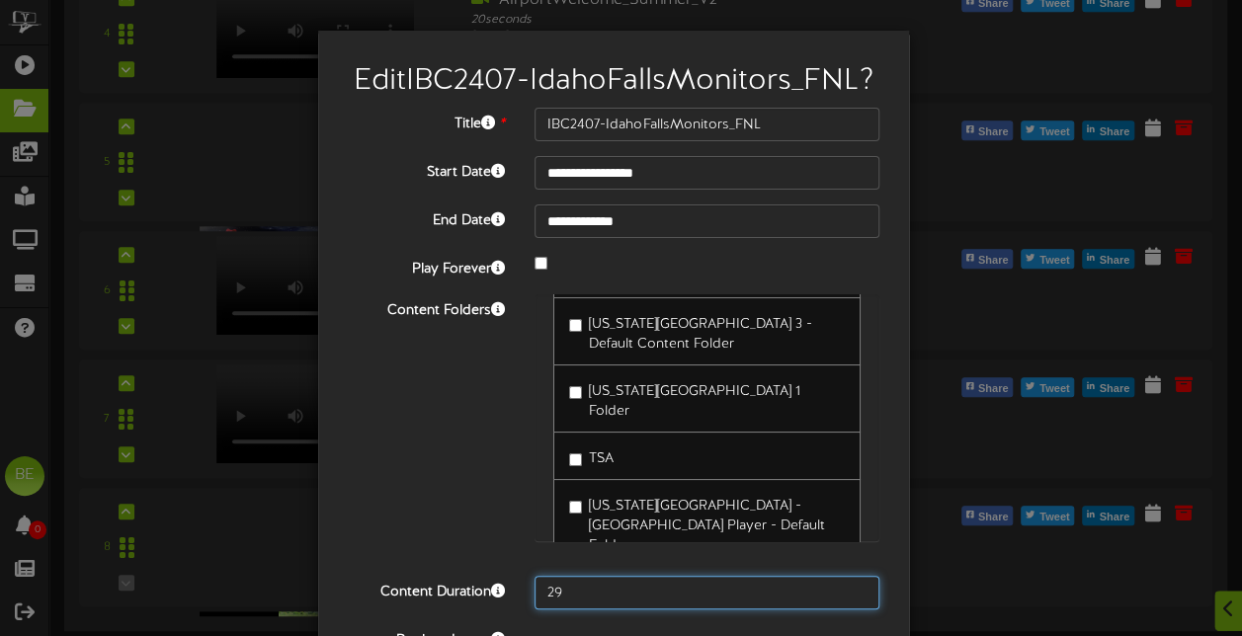
click at [850, 598] on input "29" at bounding box center [706, 593] width 345 height 34
click at [850, 598] on input "28" at bounding box center [706, 593] width 345 height 34
click at [850, 598] on input "27" at bounding box center [706, 593] width 345 height 34
click at [850, 598] on input "26" at bounding box center [706, 593] width 345 height 34
click at [850, 598] on input "25" at bounding box center [706, 593] width 345 height 34
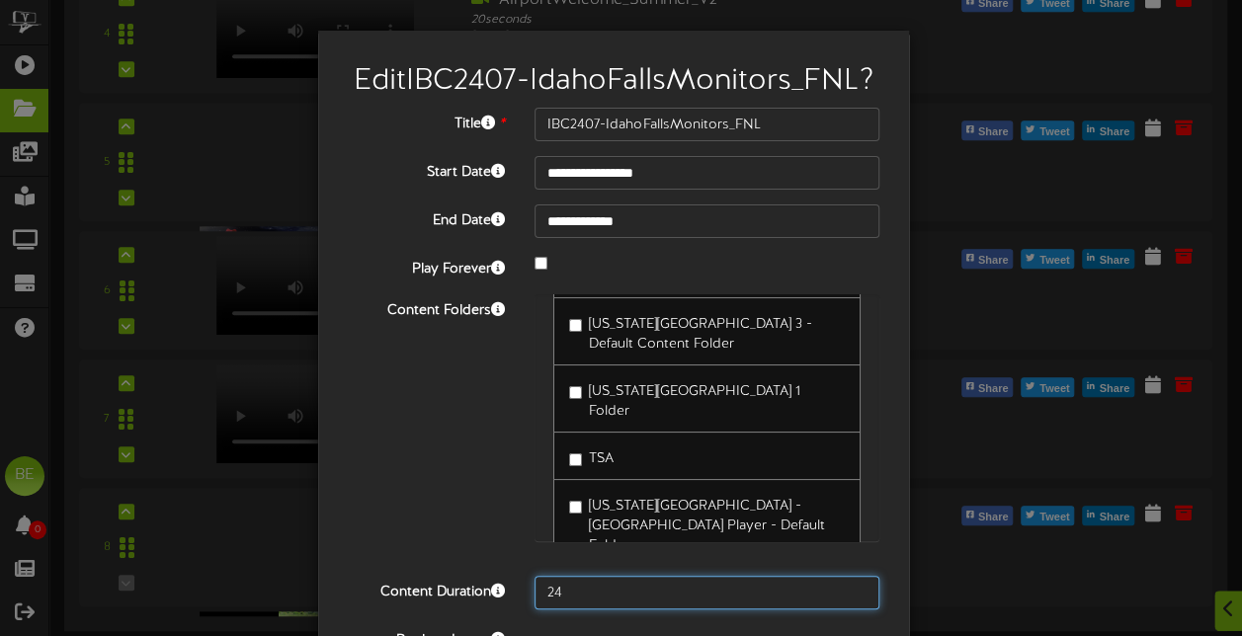
click at [850, 598] on input "24" at bounding box center [706, 593] width 345 height 34
click at [850, 598] on input "23" at bounding box center [706, 593] width 345 height 34
click at [850, 598] on input "22" at bounding box center [706, 593] width 345 height 34
click at [850, 598] on input "21" at bounding box center [706, 593] width 345 height 34
type input "20"
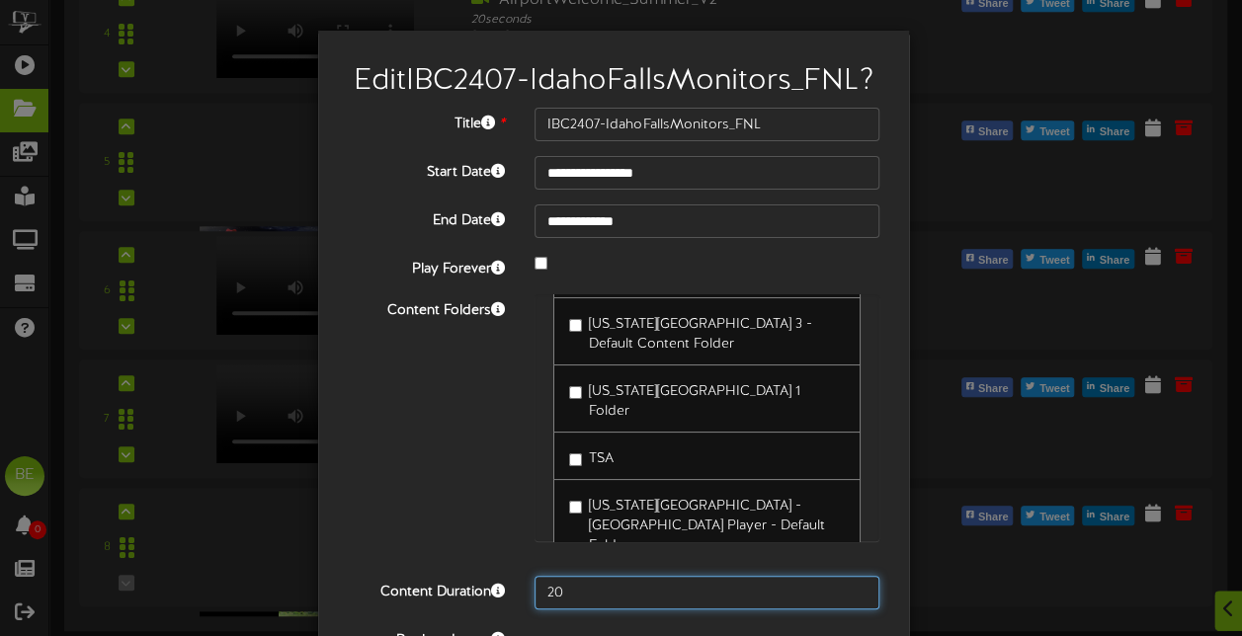
click at [850, 598] on input "20" at bounding box center [706, 593] width 345 height 34
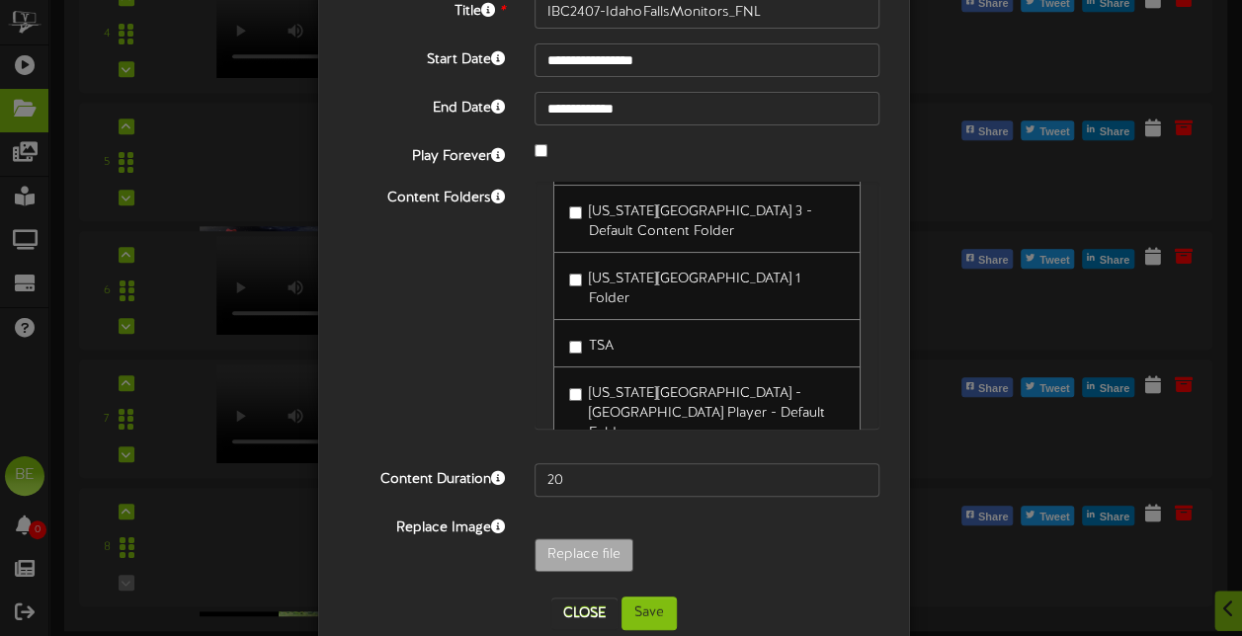
scroll to position [150, 0]
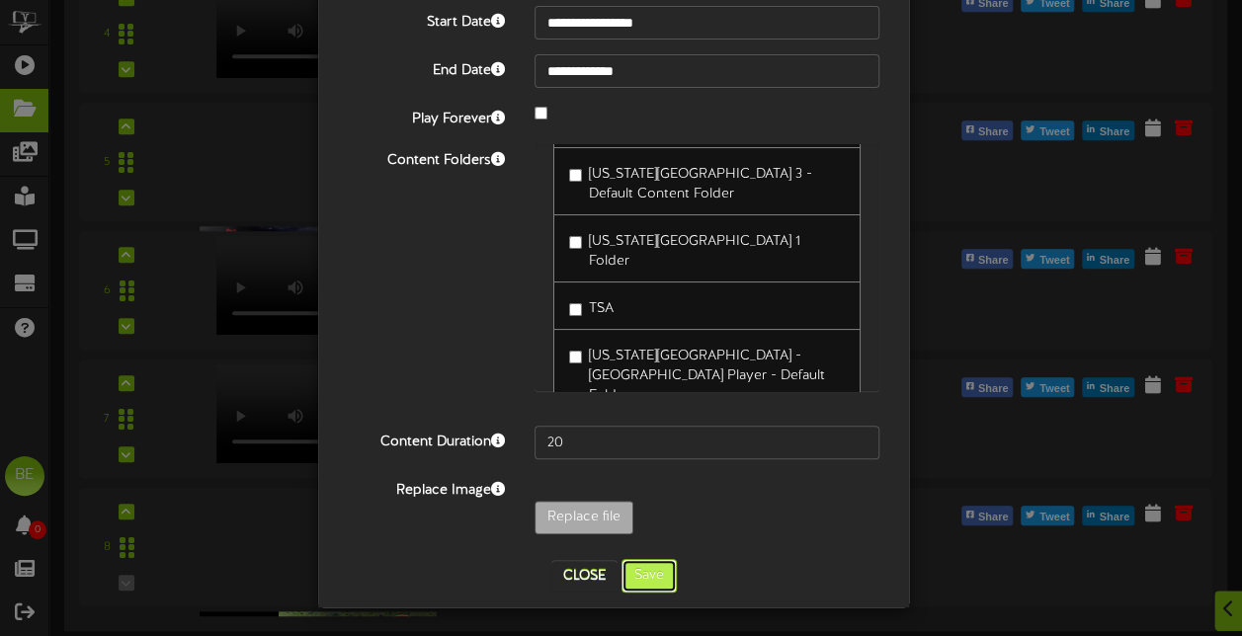
click at [640, 569] on button "Save" at bounding box center [648, 576] width 55 height 34
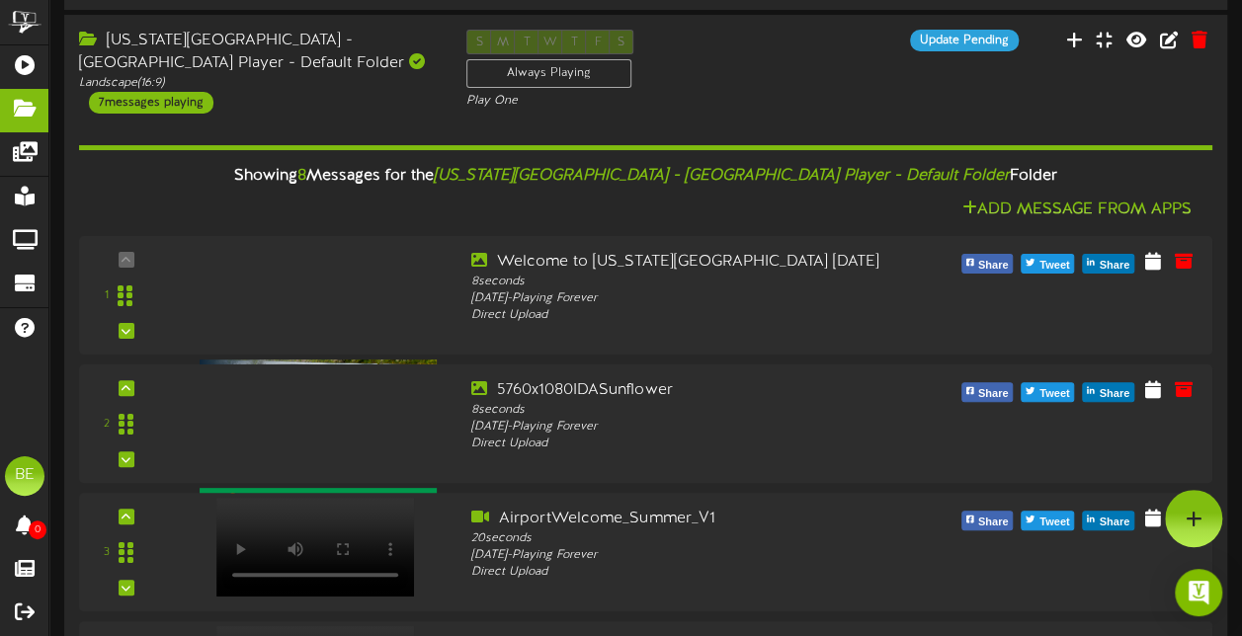
scroll to position [0, 0]
